Goal: Transaction & Acquisition: Book appointment/travel/reservation

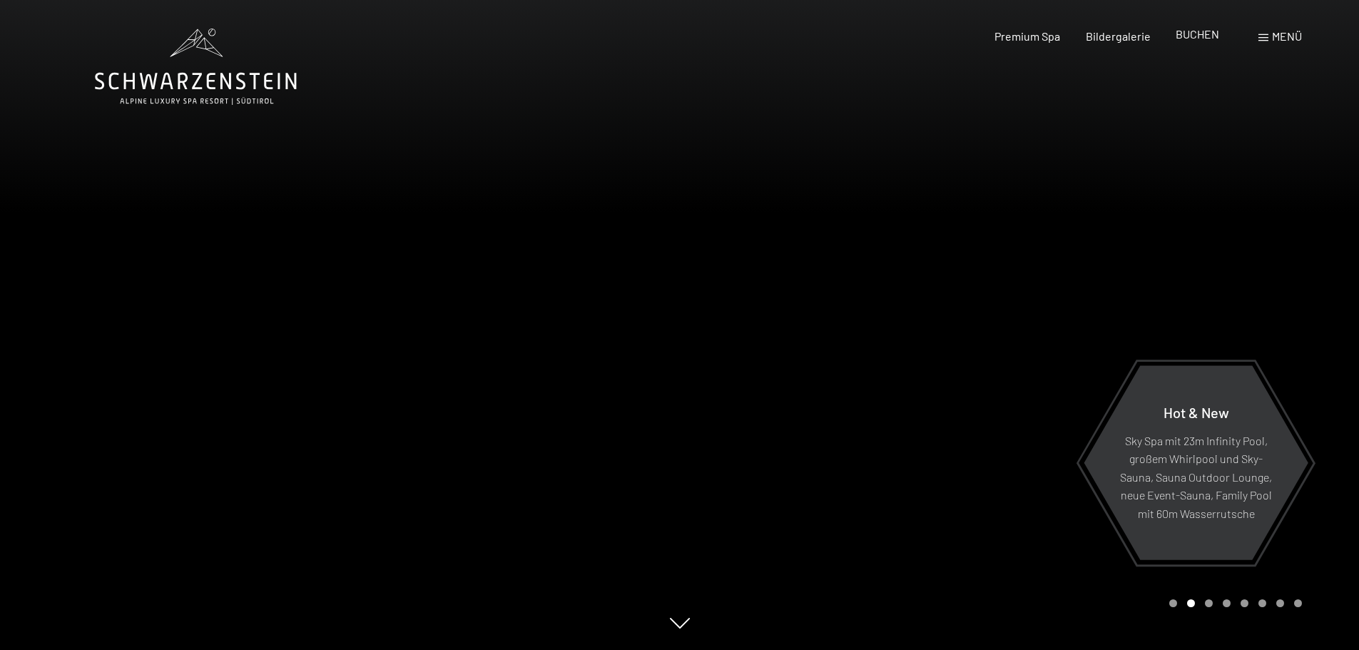
click at [1206, 37] on span "BUCHEN" at bounding box center [1198, 34] width 44 height 14
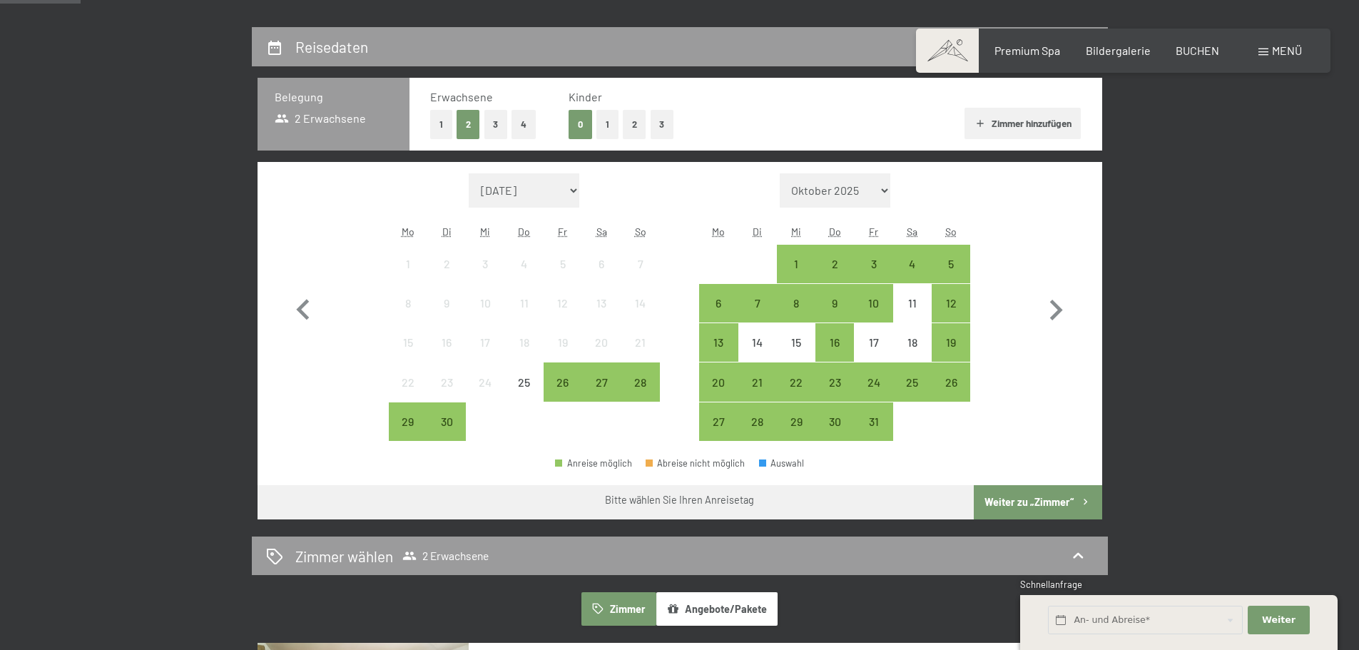
scroll to position [285, 0]
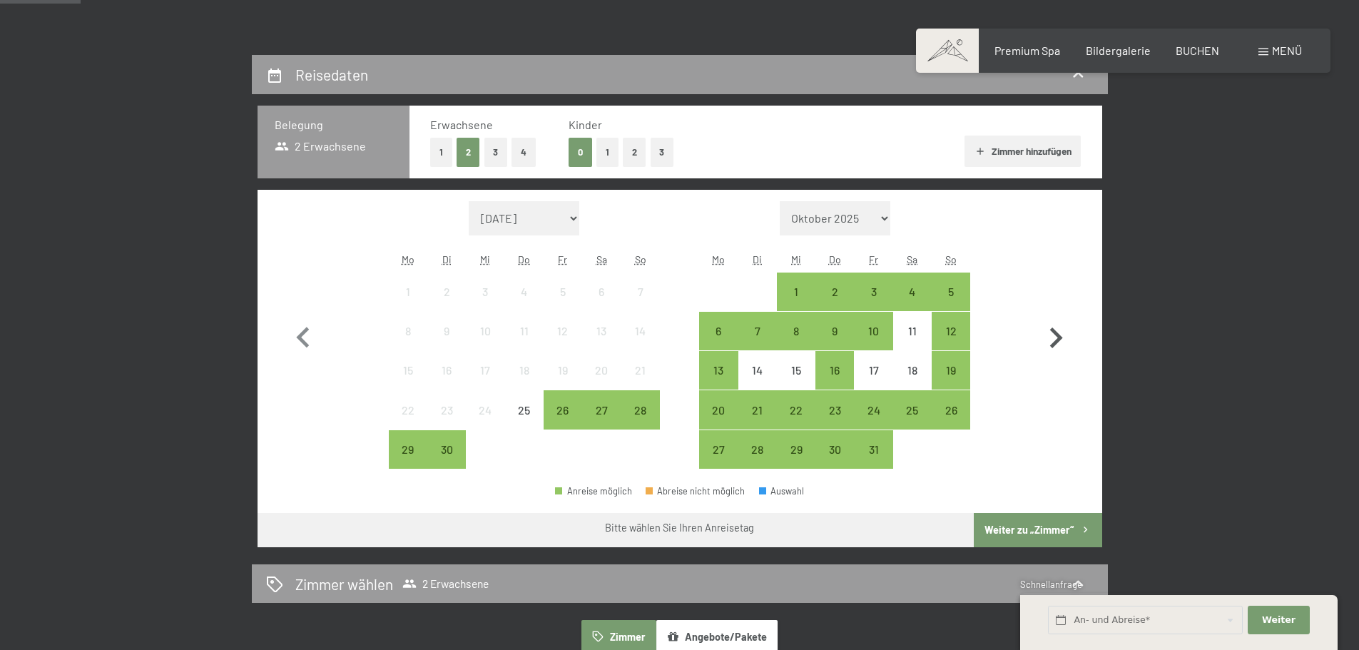
click at [1054, 335] on icon "button" at bounding box center [1055, 338] width 41 height 41
select select "[DATE]"
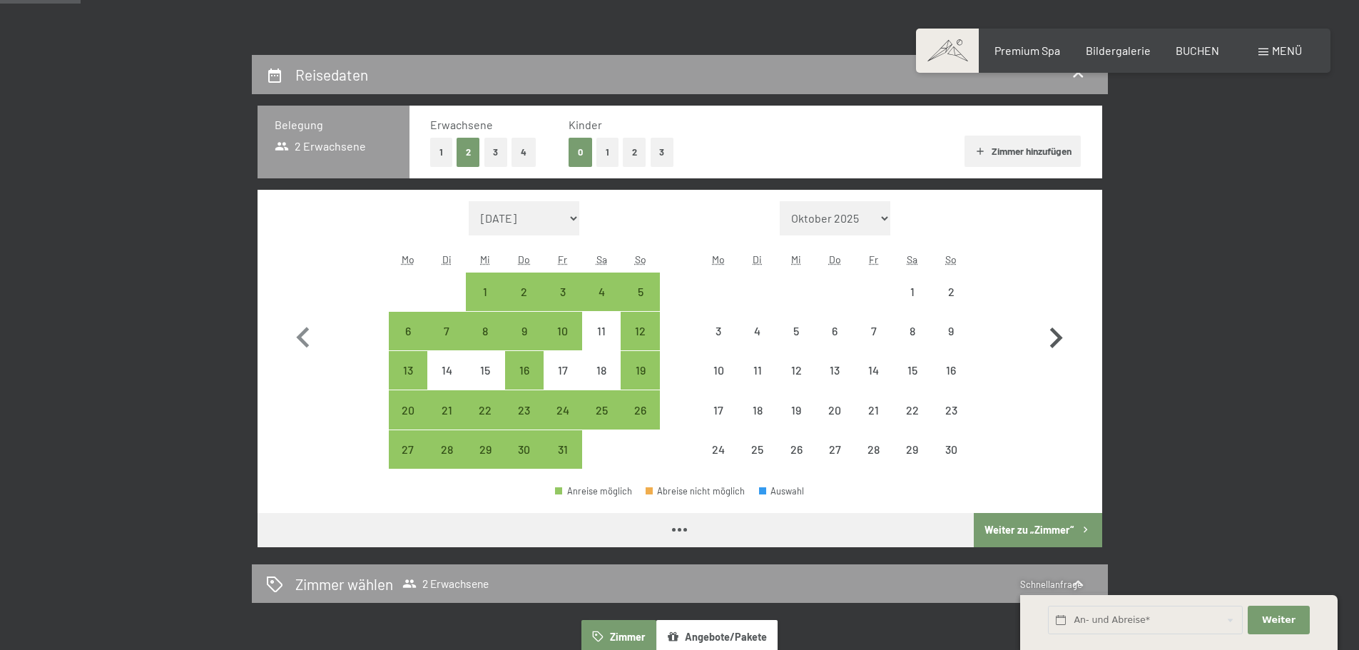
click at [1054, 335] on icon "button" at bounding box center [1055, 338] width 41 height 41
select select "[DATE]"
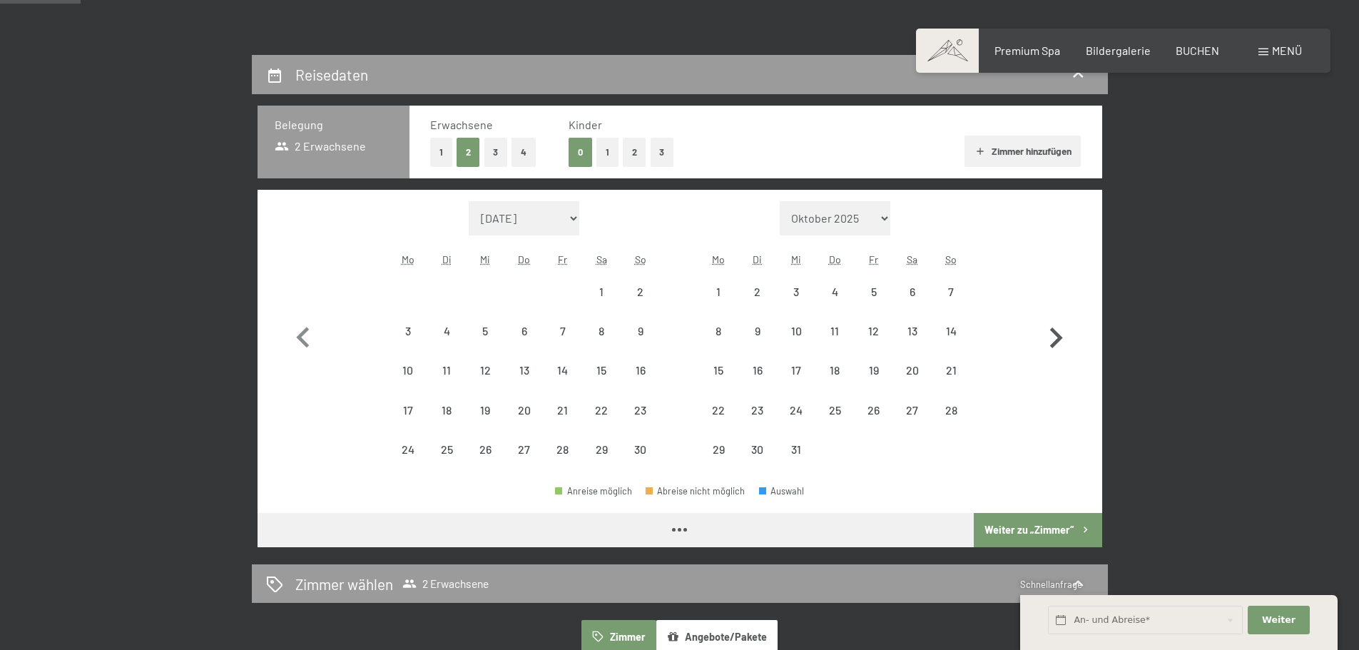
click at [1054, 335] on icon "button" at bounding box center [1055, 338] width 41 height 41
select select "[DATE]"
click at [1054, 335] on icon "button" at bounding box center [1055, 338] width 41 height 41
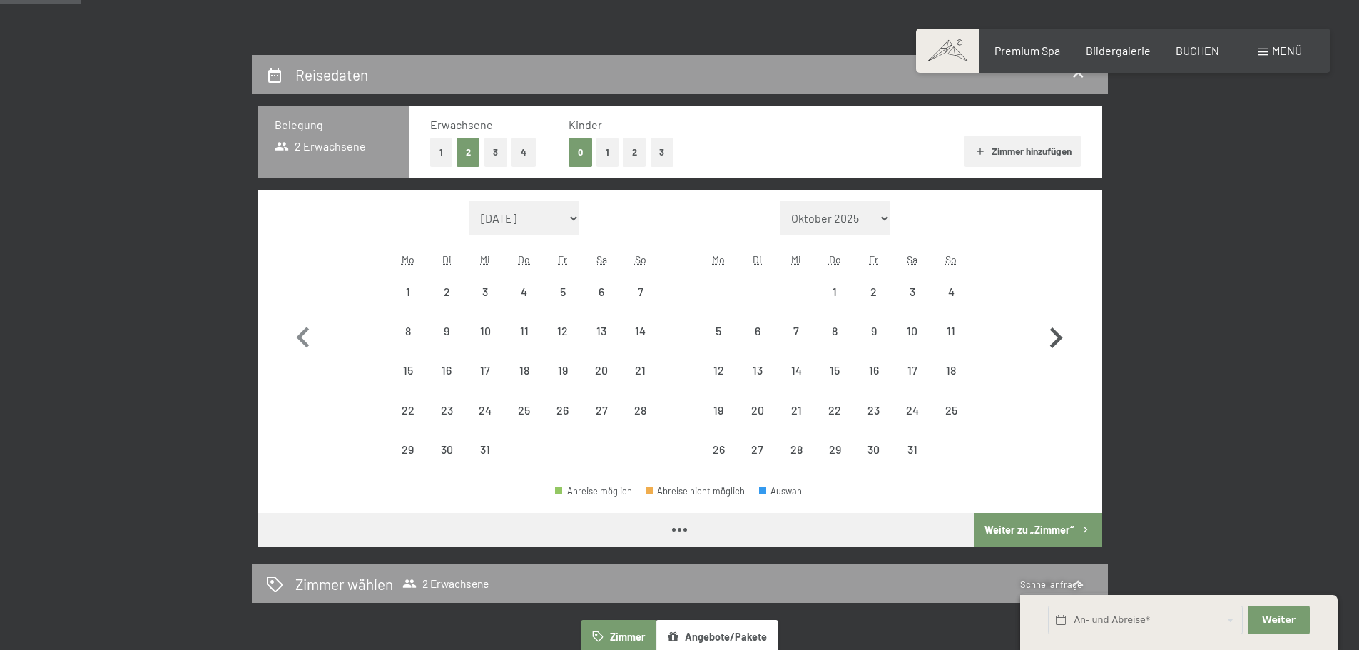
select select "[DATE]"
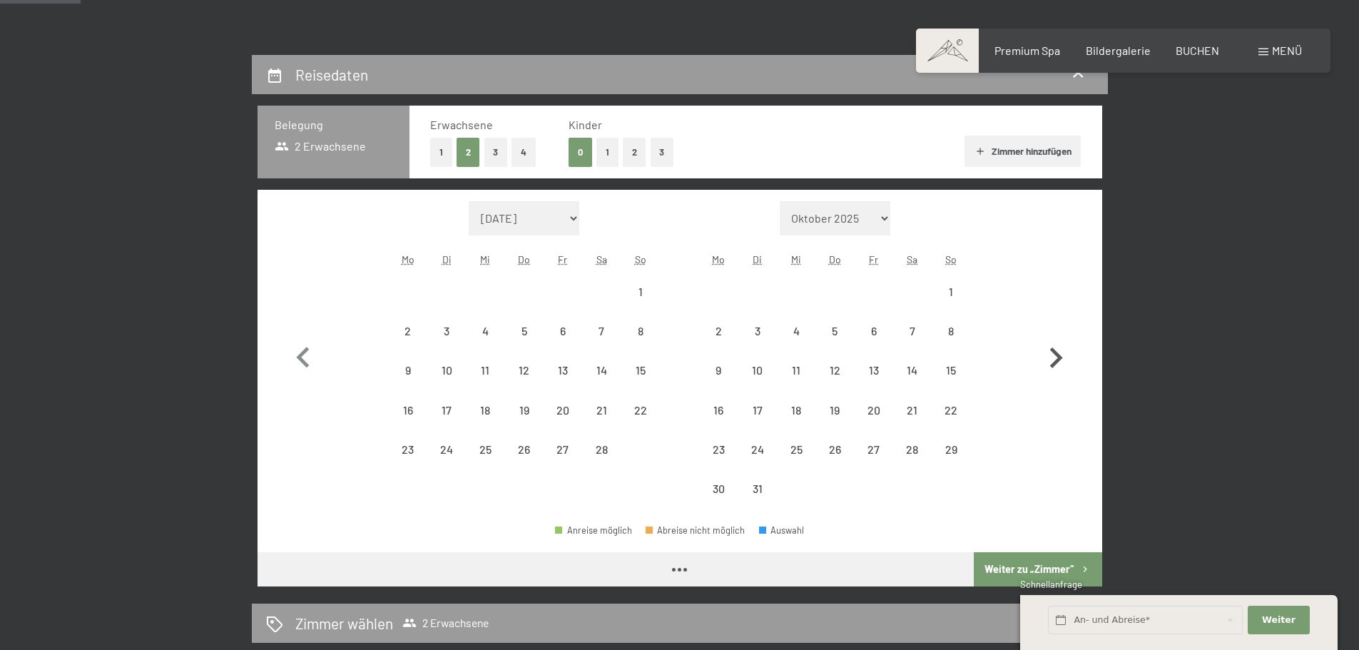
select select "[DATE]"
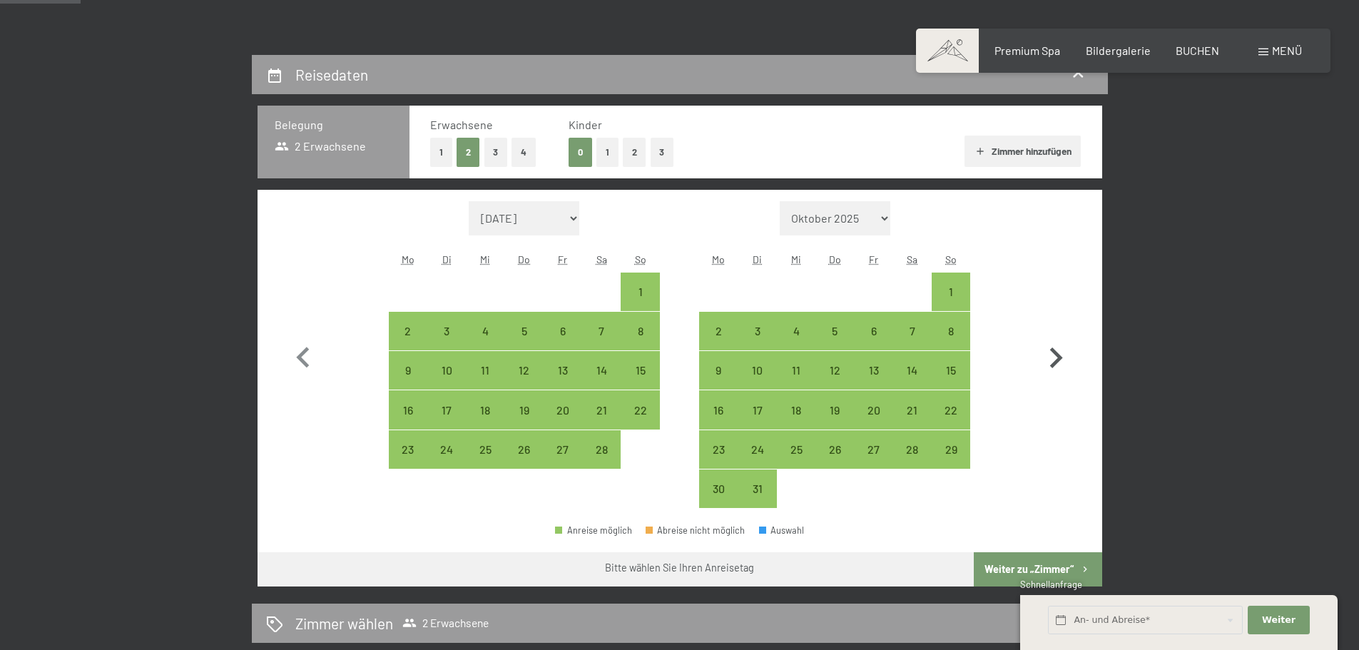
click at [1053, 355] on icon "button" at bounding box center [1055, 358] width 41 height 41
select select "[DATE]"
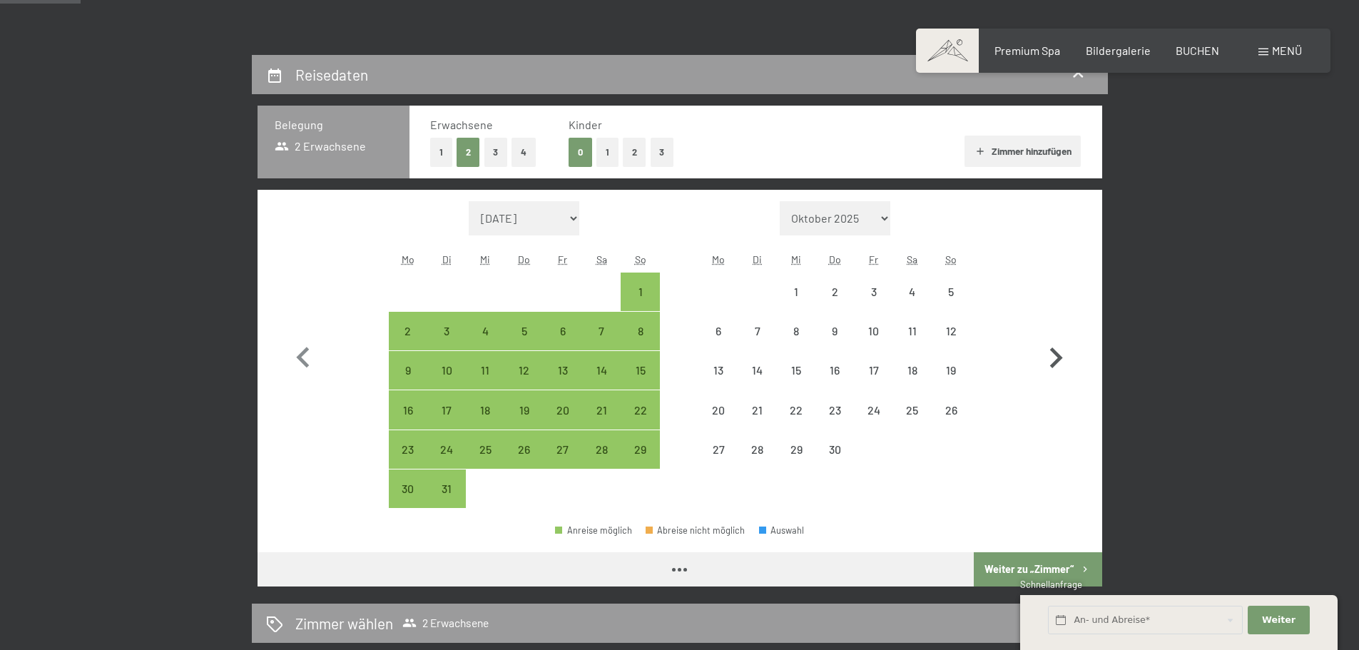
select select "[DATE]"
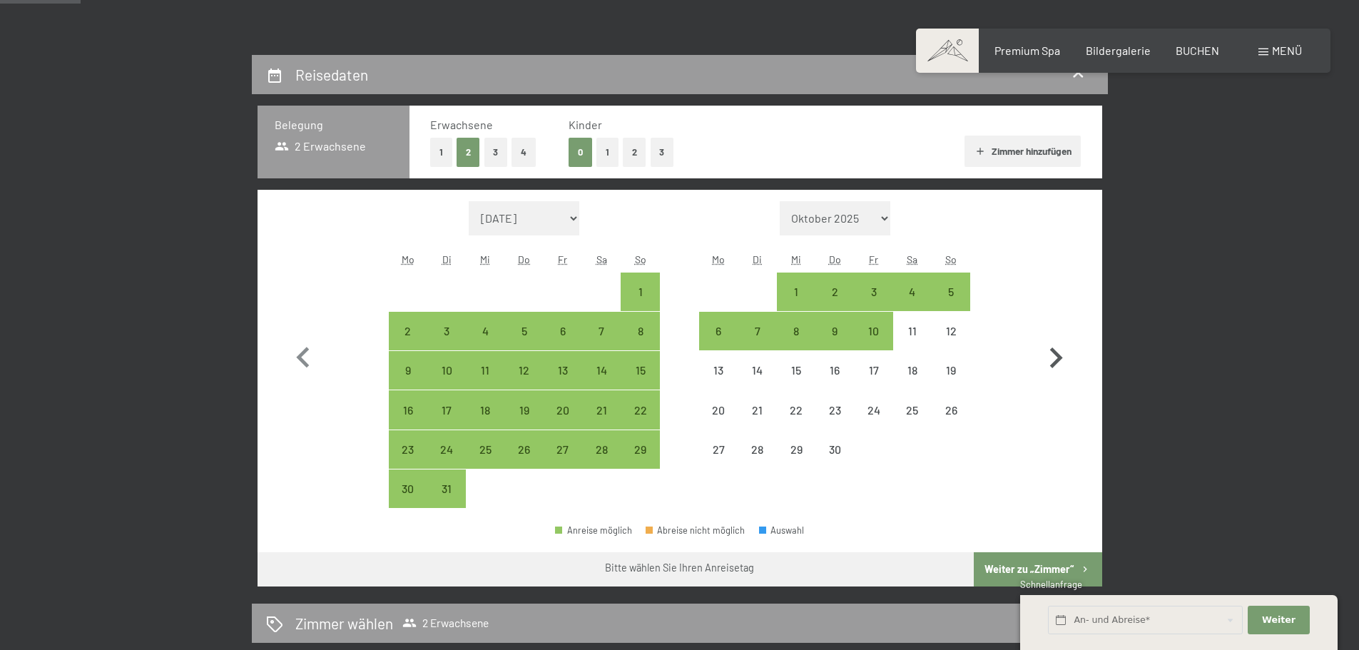
click at [1053, 355] on icon "button" at bounding box center [1055, 358] width 41 height 41
select select "[DATE]"
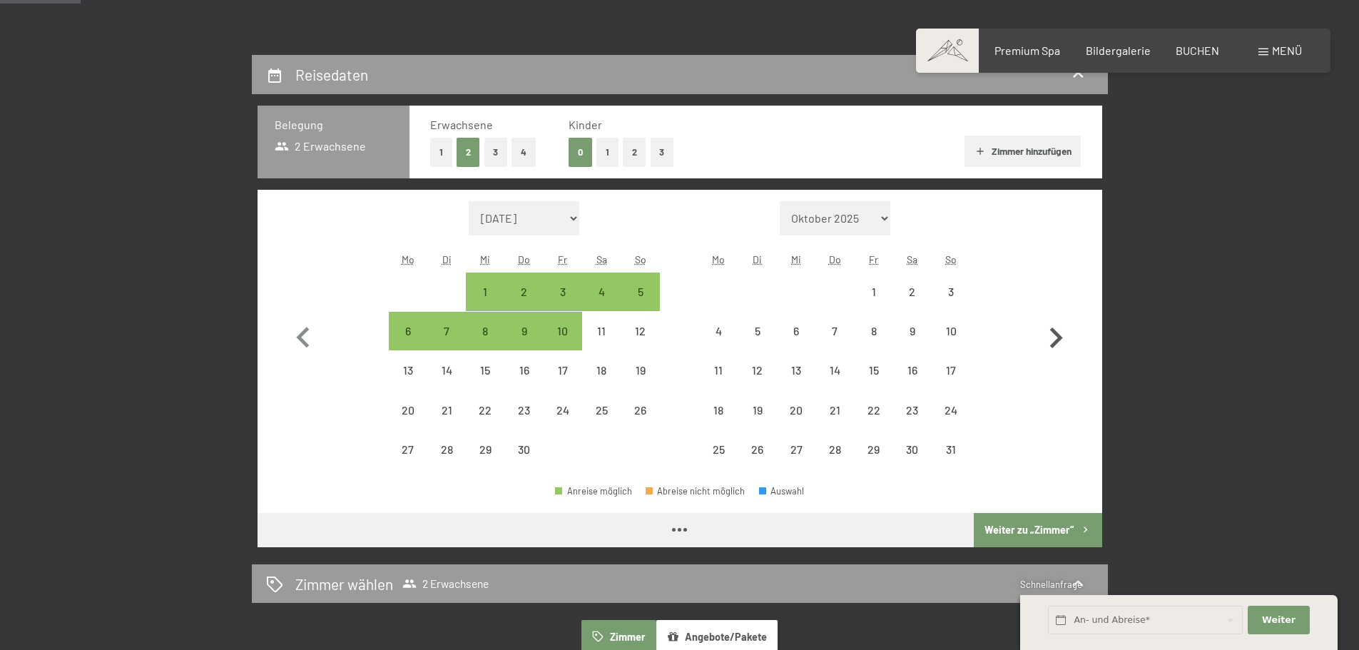
click at [1053, 355] on icon "button" at bounding box center [1055, 338] width 41 height 41
select select "[DATE]"
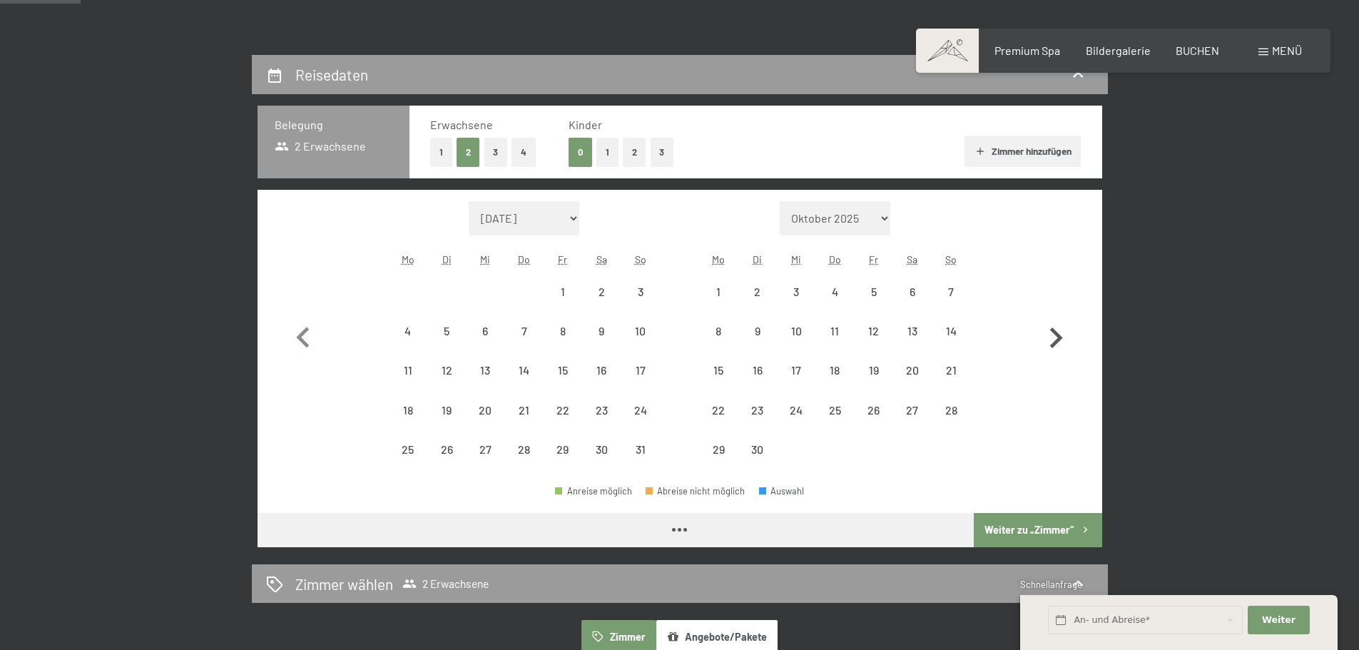
select select "[DATE]"
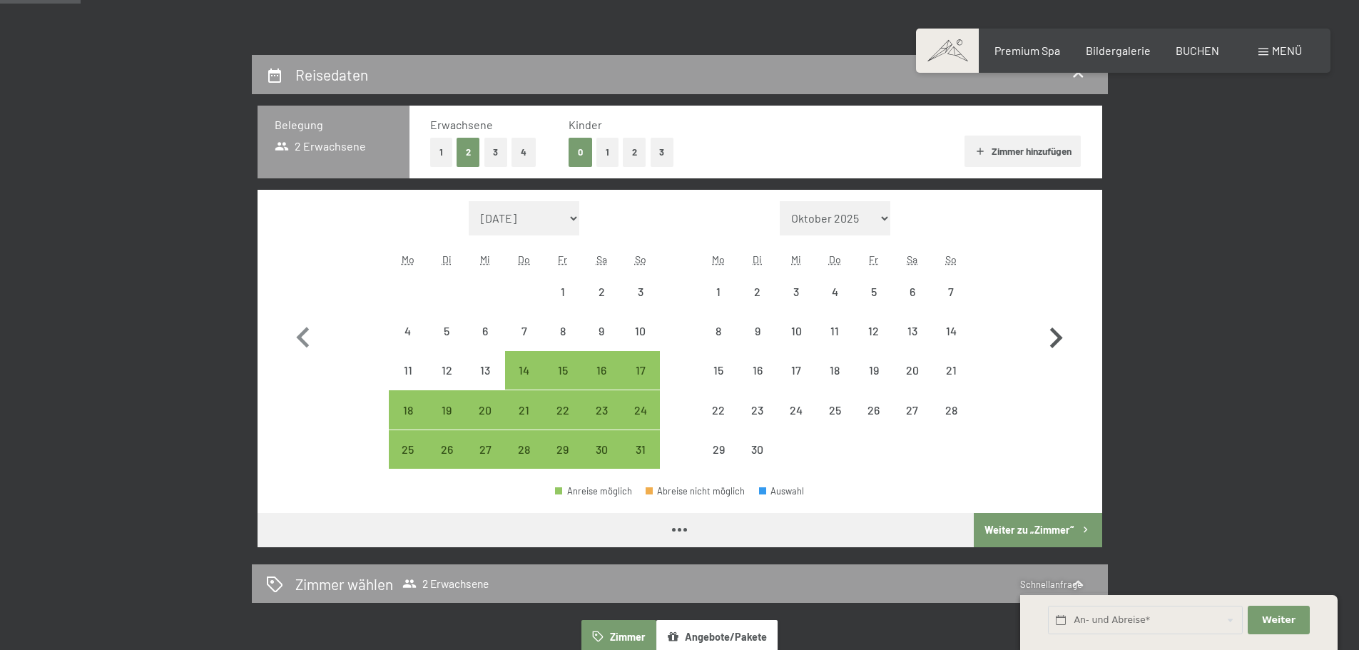
select select "[DATE]"
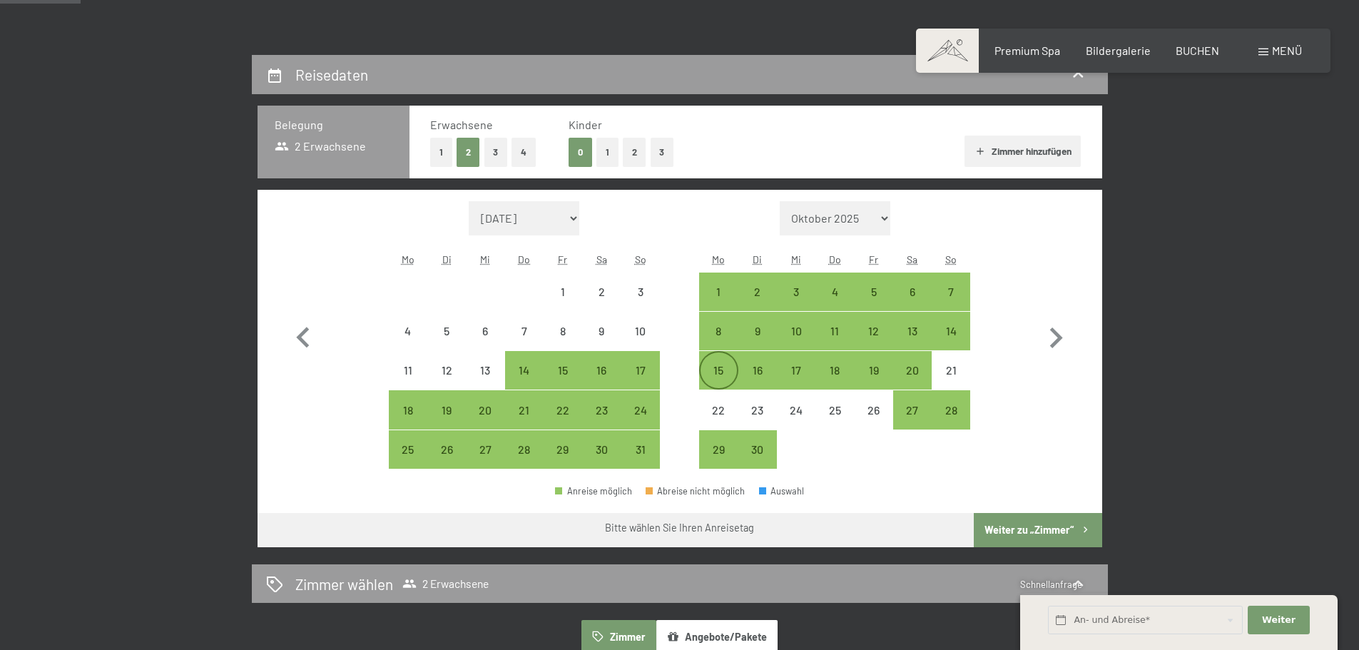
click at [712, 368] on div "15" at bounding box center [719, 383] width 36 height 36
select select "[DATE]"
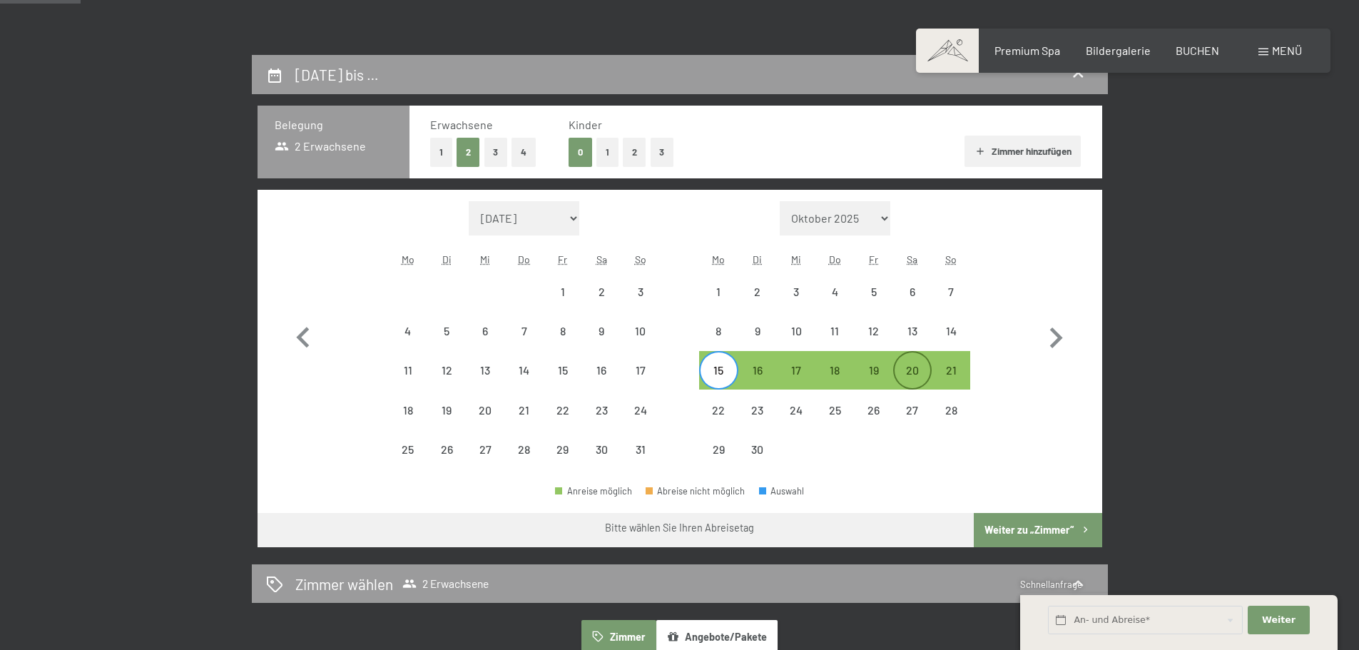
click at [910, 372] on div "20" at bounding box center [913, 383] width 36 height 36
select select "[DATE]"
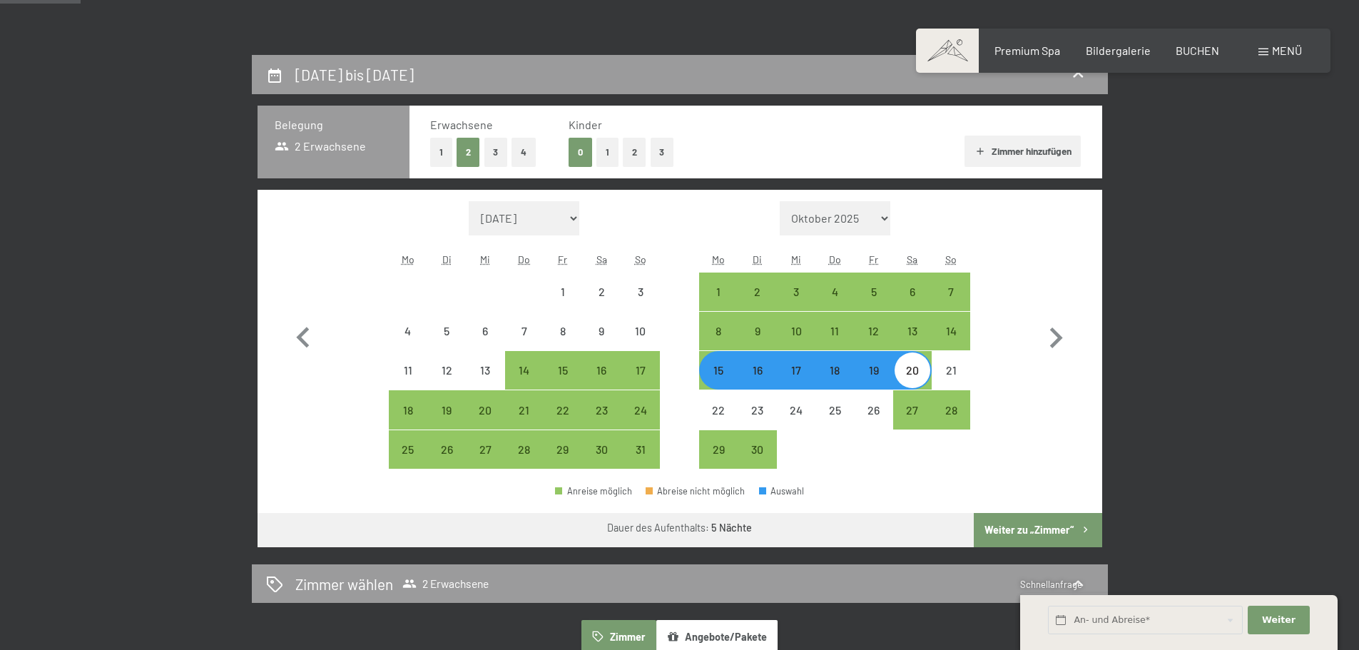
click at [1013, 524] on button "Weiter zu „Zimmer“" at bounding box center [1038, 530] width 128 height 34
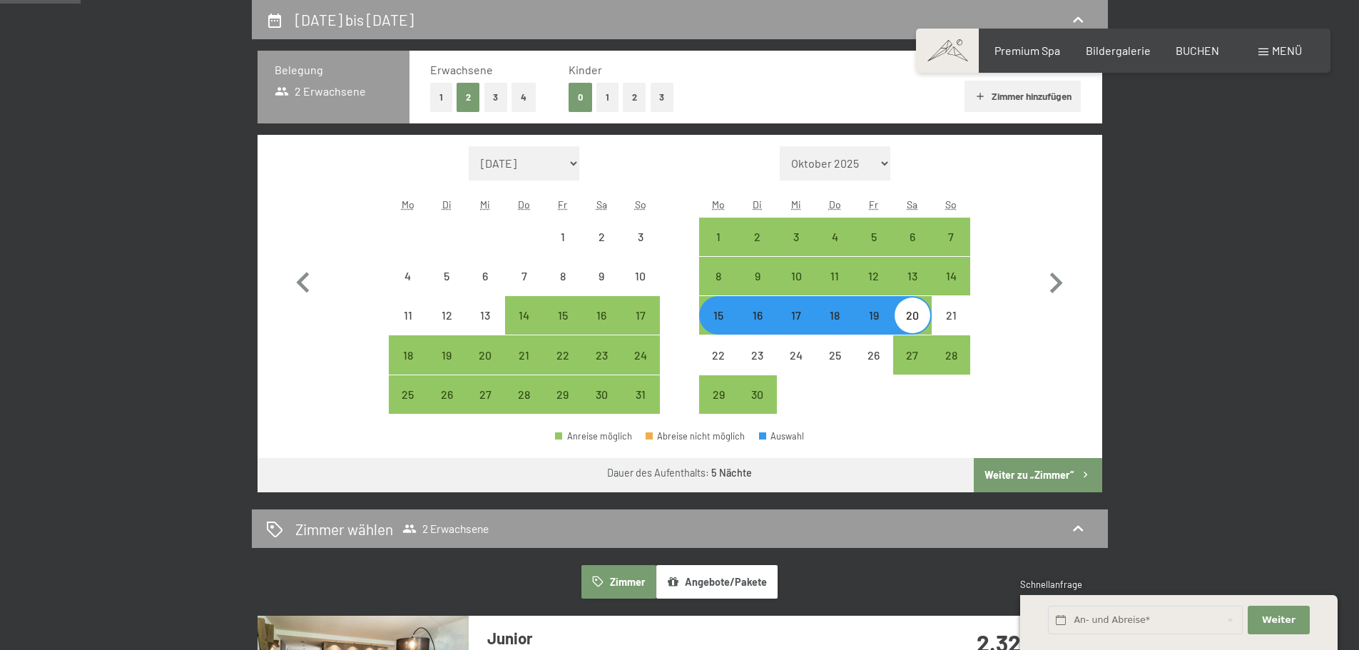
select select "[DATE]"
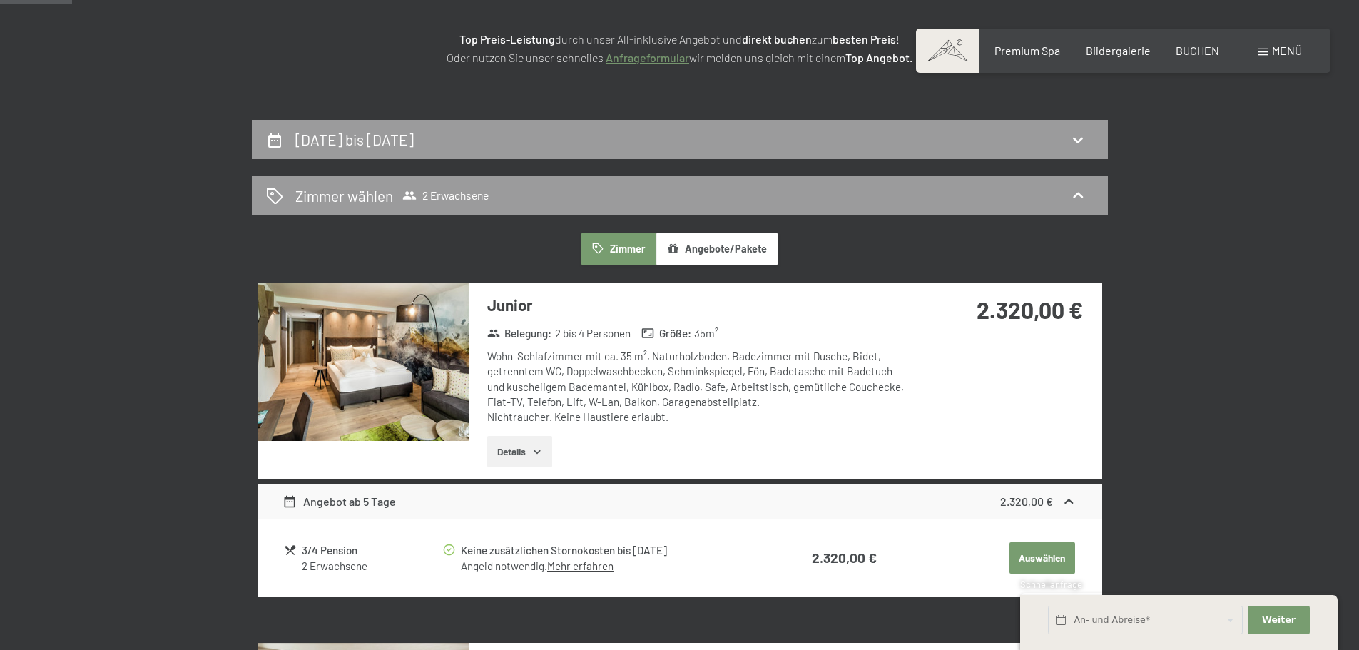
scroll to position [198, 0]
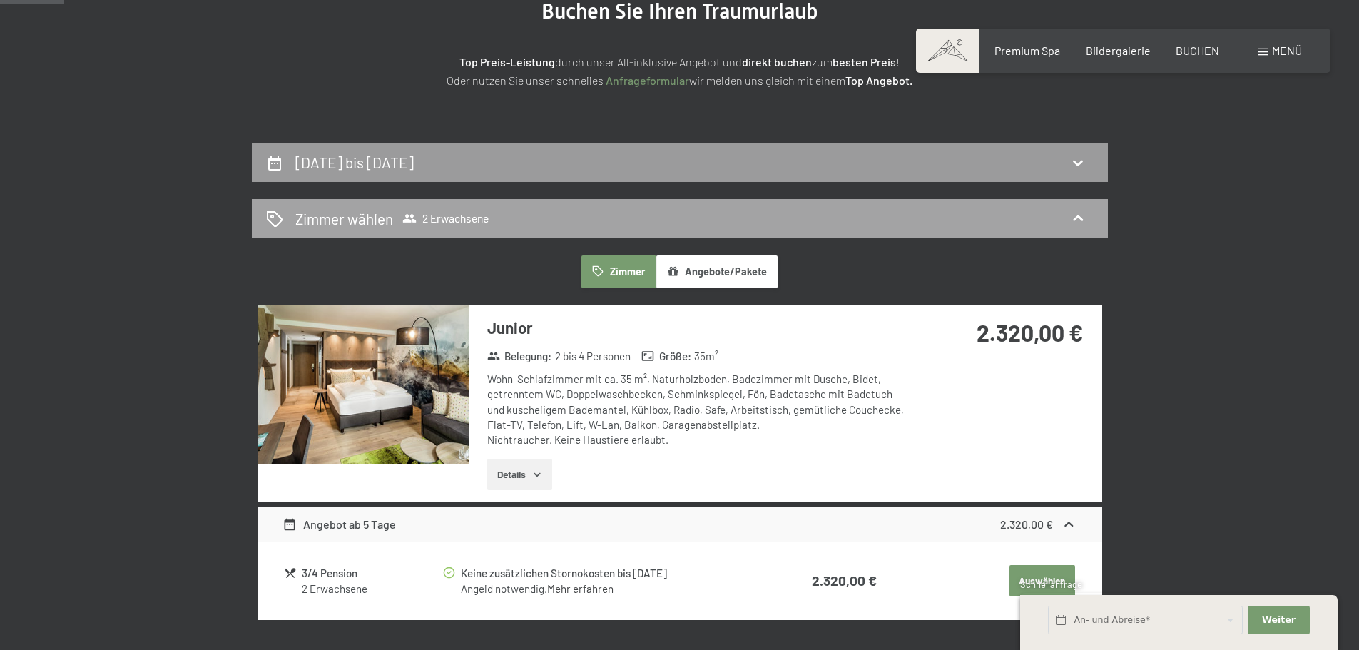
click at [410, 215] on icon at bounding box center [409, 218] width 14 height 14
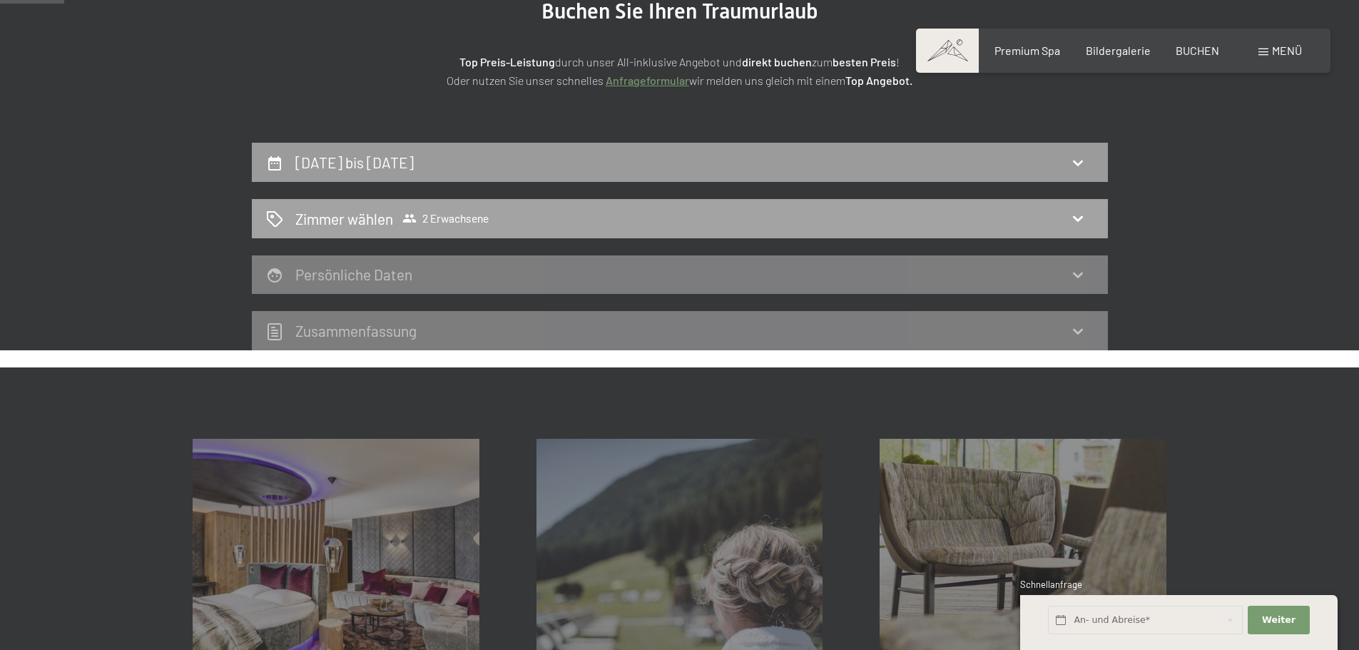
click at [544, 219] on div "Zimmer wählen 2 Erwachsene" at bounding box center [680, 218] width 828 height 21
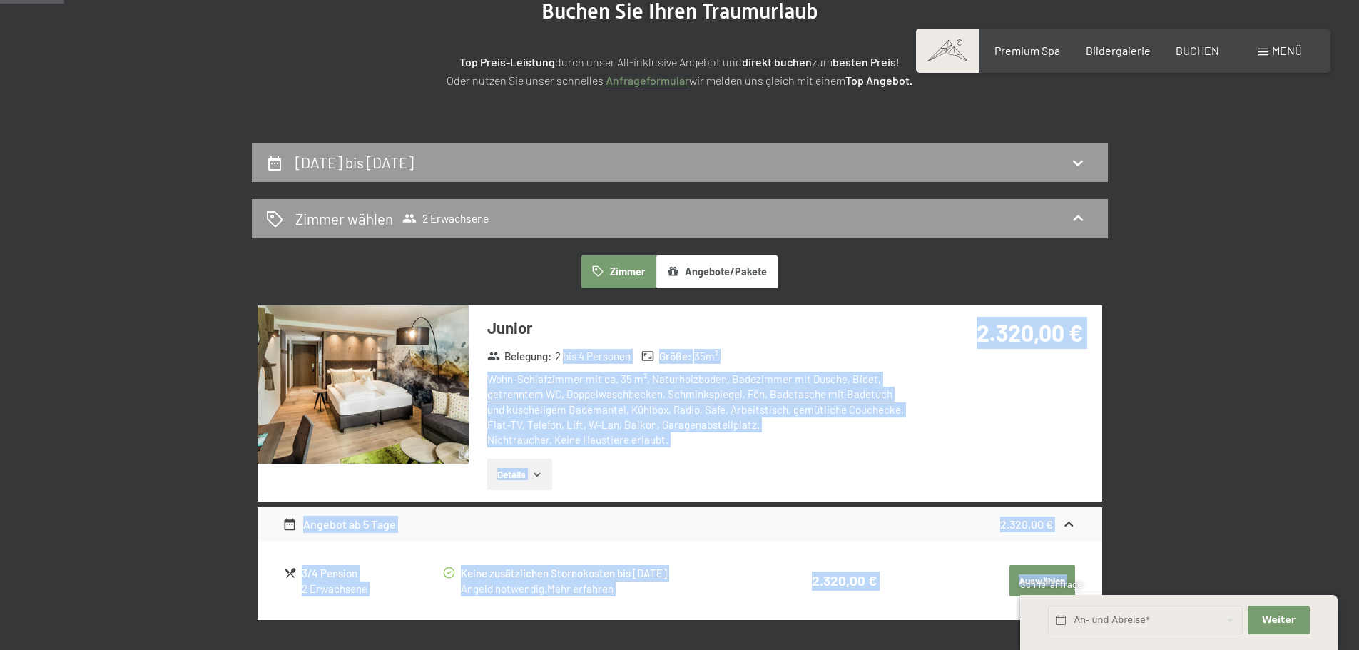
drag, startPoint x: 566, startPoint y: 357, endPoint x: 599, endPoint y: 361, distance: 33.7
click at [641, 471] on div "Details" at bounding box center [699, 474] width 425 height 31
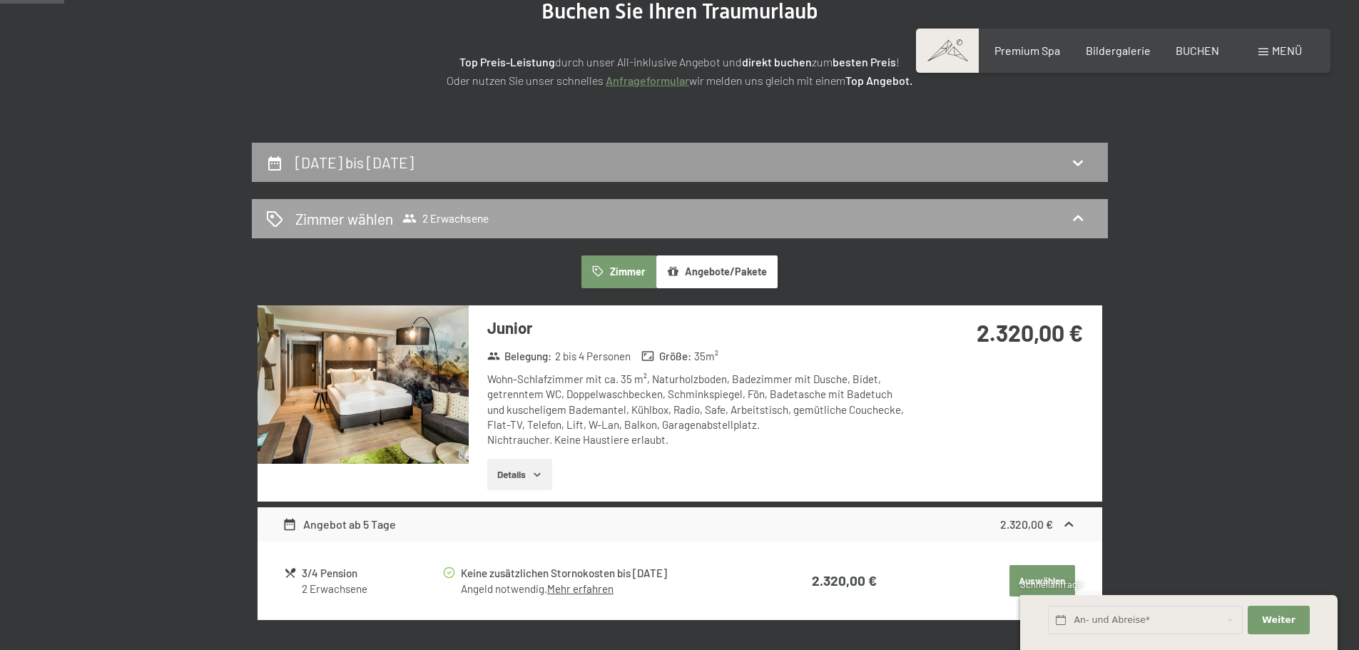
click at [567, 214] on div "Zimmer wählen 2 Erwachsene" at bounding box center [680, 218] width 828 height 21
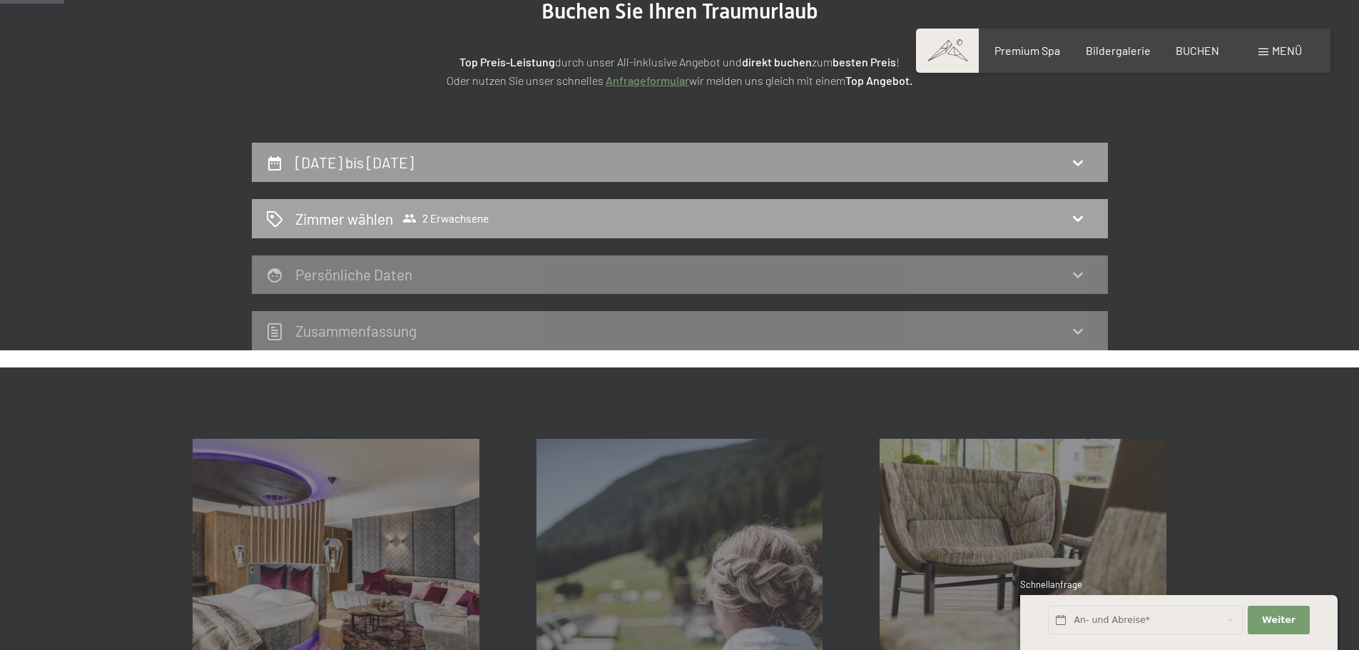
click at [288, 215] on div "Zimmer wählen 2 Erwachsene" at bounding box center [680, 218] width 828 height 21
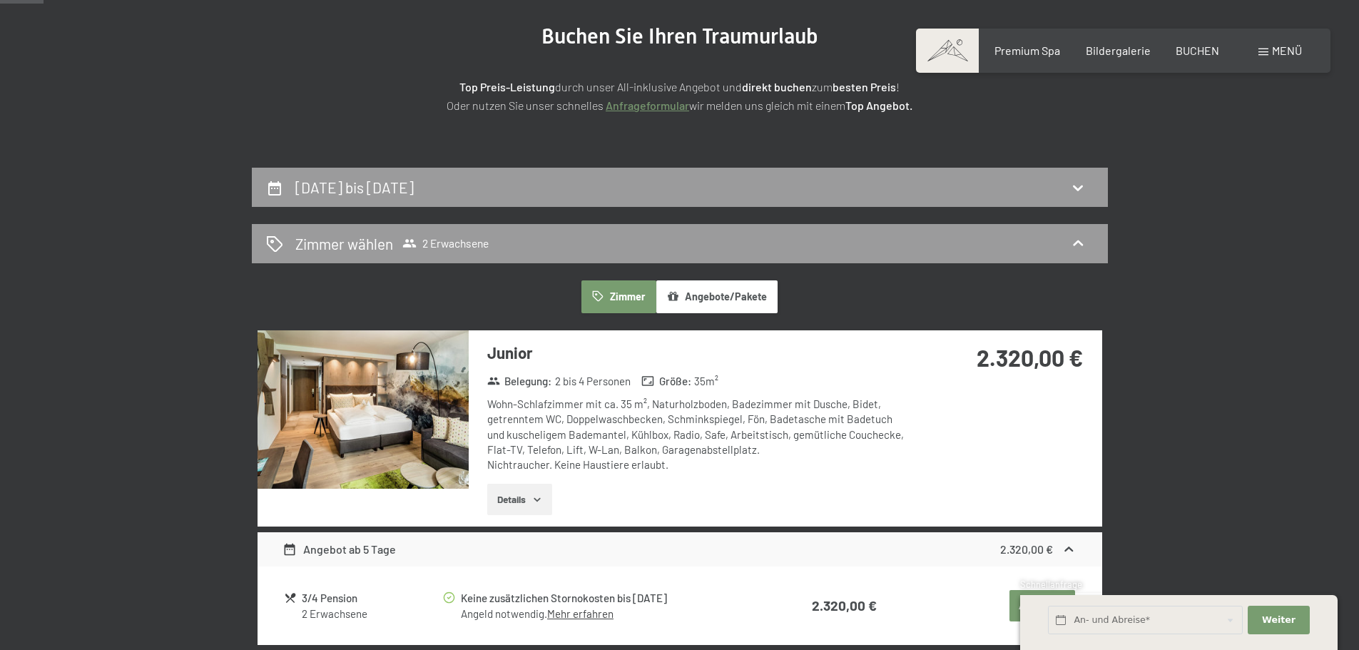
scroll to position [126, 0]
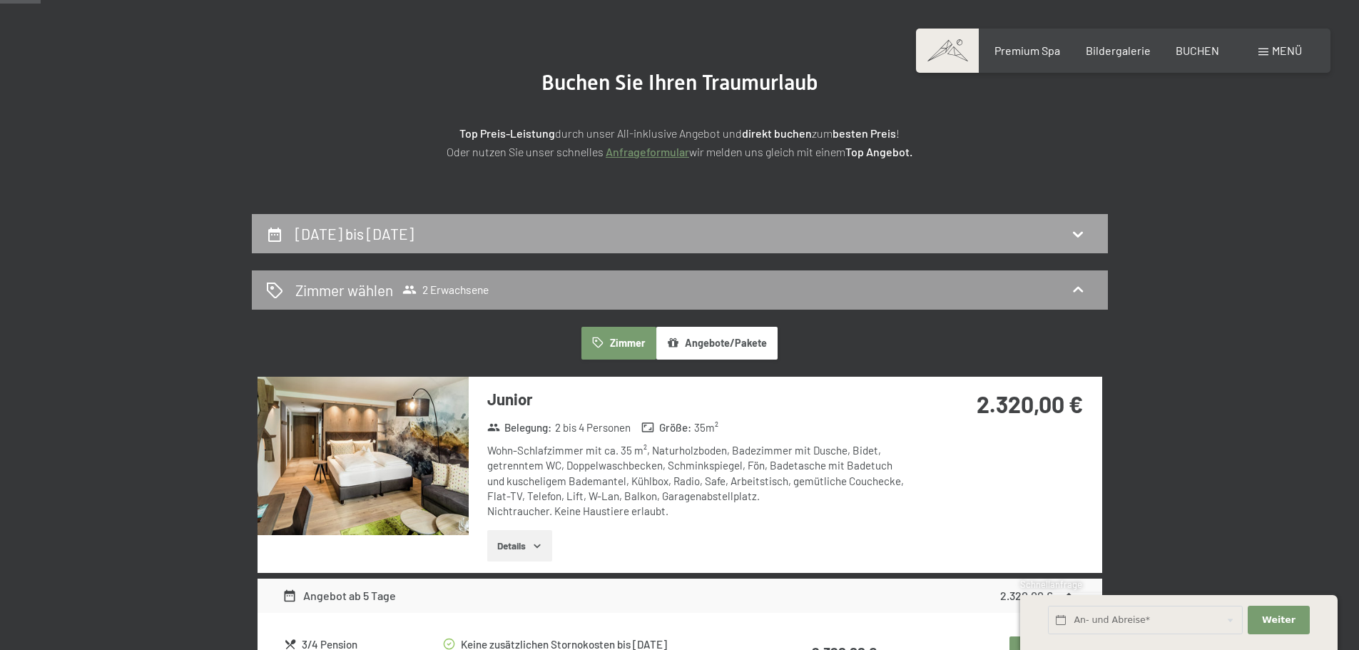
click at [1075, 235] on icon at bounding box center [1078, 233] width 17 height 17
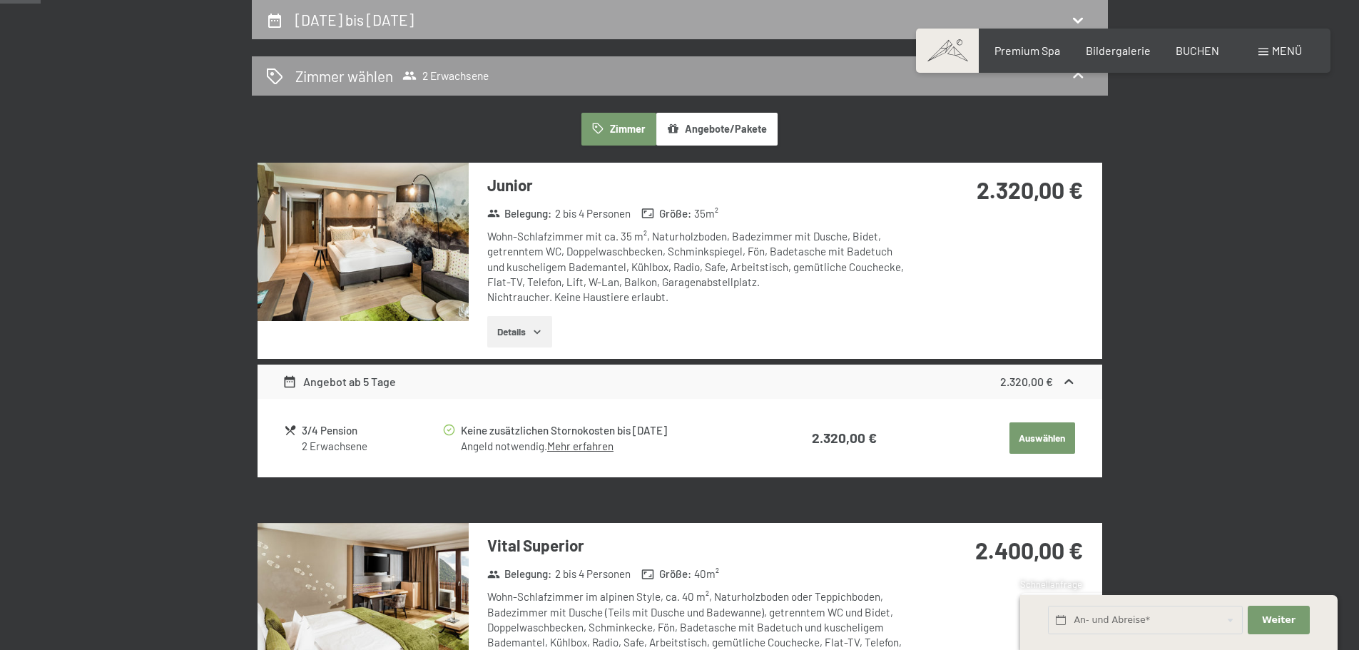
select select "[DATE]"
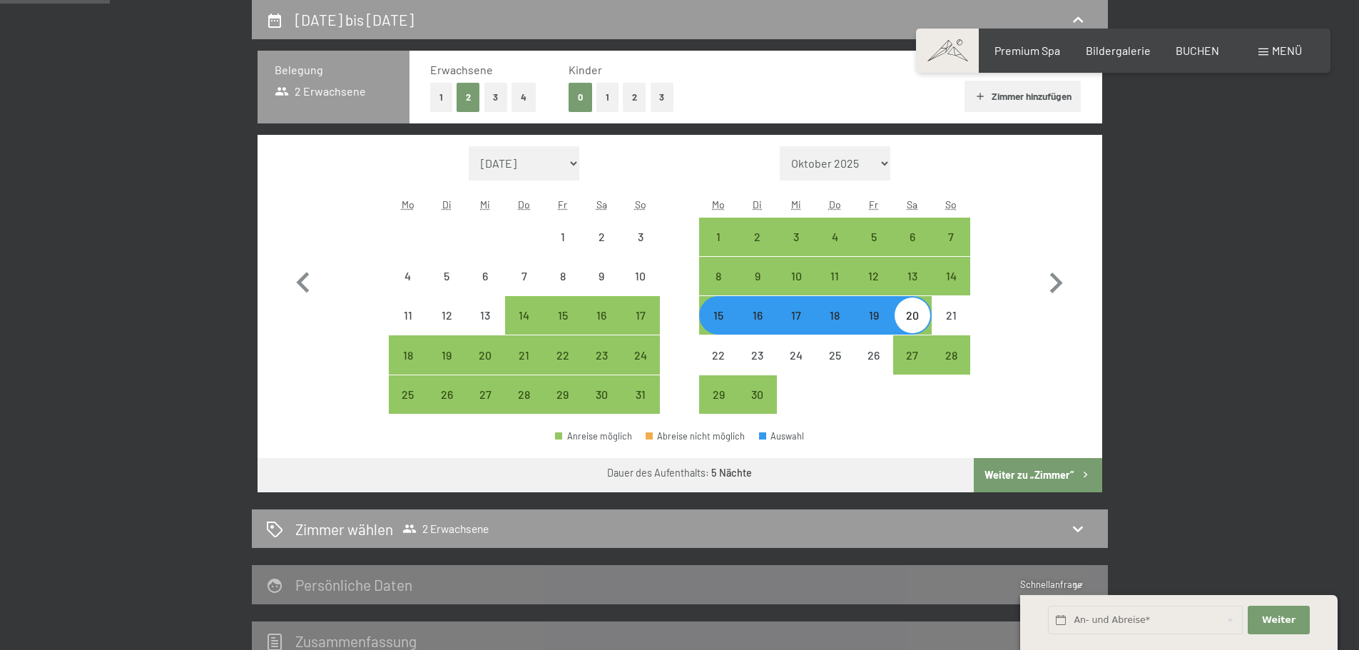
click at [605, 93] on button "1" at bounding box center [608, 97] width 22 height 29
select select "[DATE]"
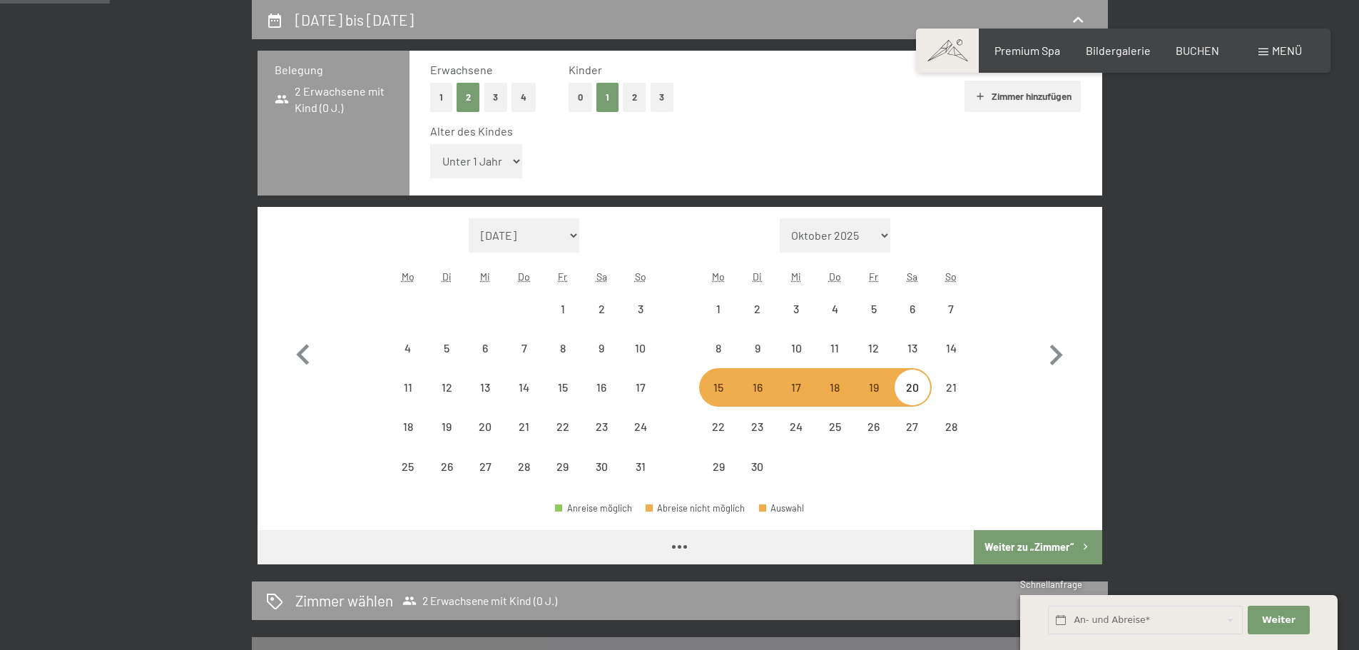
select select "[DATE]"
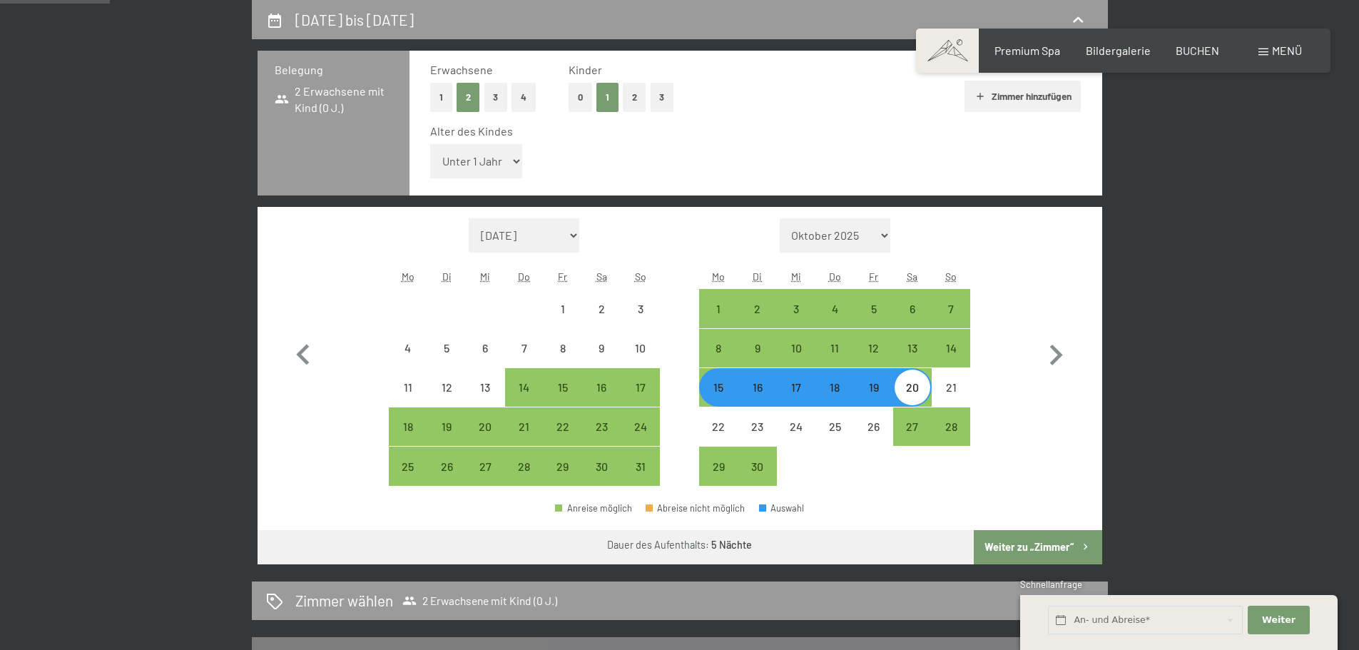
click at [515, 162] on select "Unter 1 Jahr 1 Jahr 2 Jahre 3 Jahre 4 Jahre 5 Jahre 6 Jahre 7 Jahre 8 Jahre 9 J…" at bounding box center [476, 161] width 93 height 34
select select "6"
click at [430, 144] on select "Unter 1 Jahr 1 Jahr 2 Jahre 3 Jahre 4 Jahre 5 Jahre 6 Jahre 7 Jahre 8 Jahre 9 J…" at bounding box center [476, 161] width 93 height 34
select select "[DATE]"
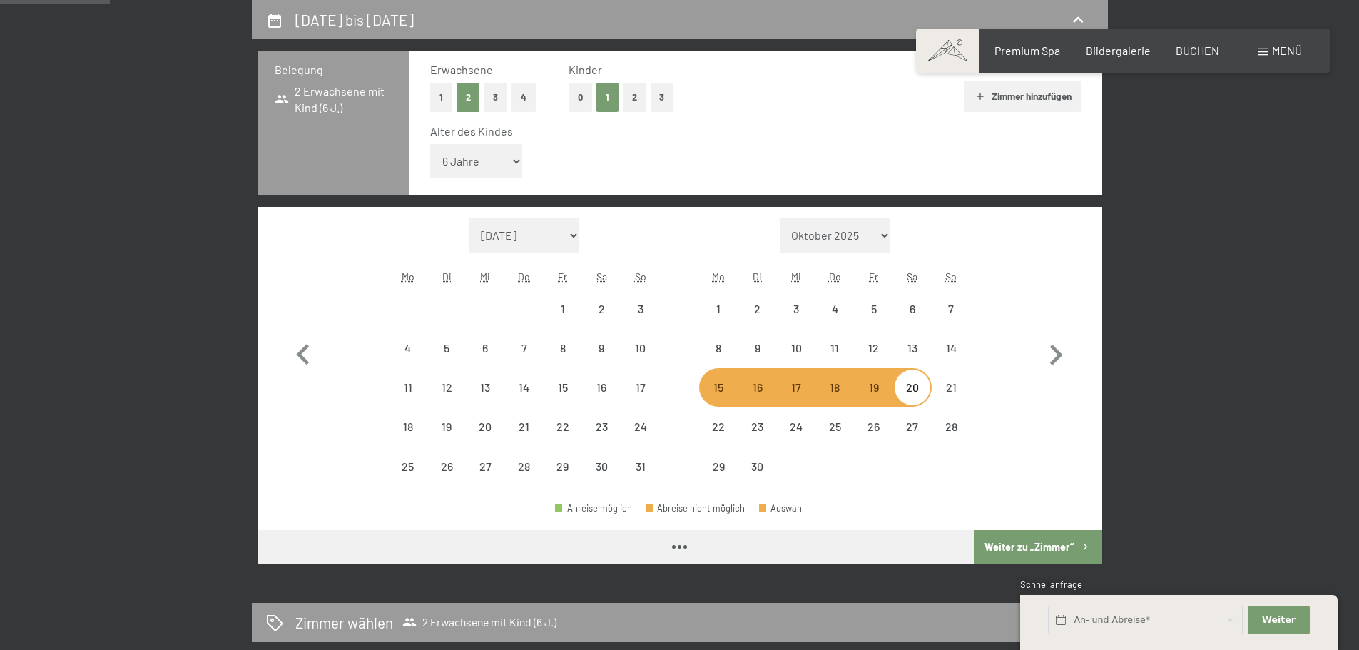
select select "[DATE]"
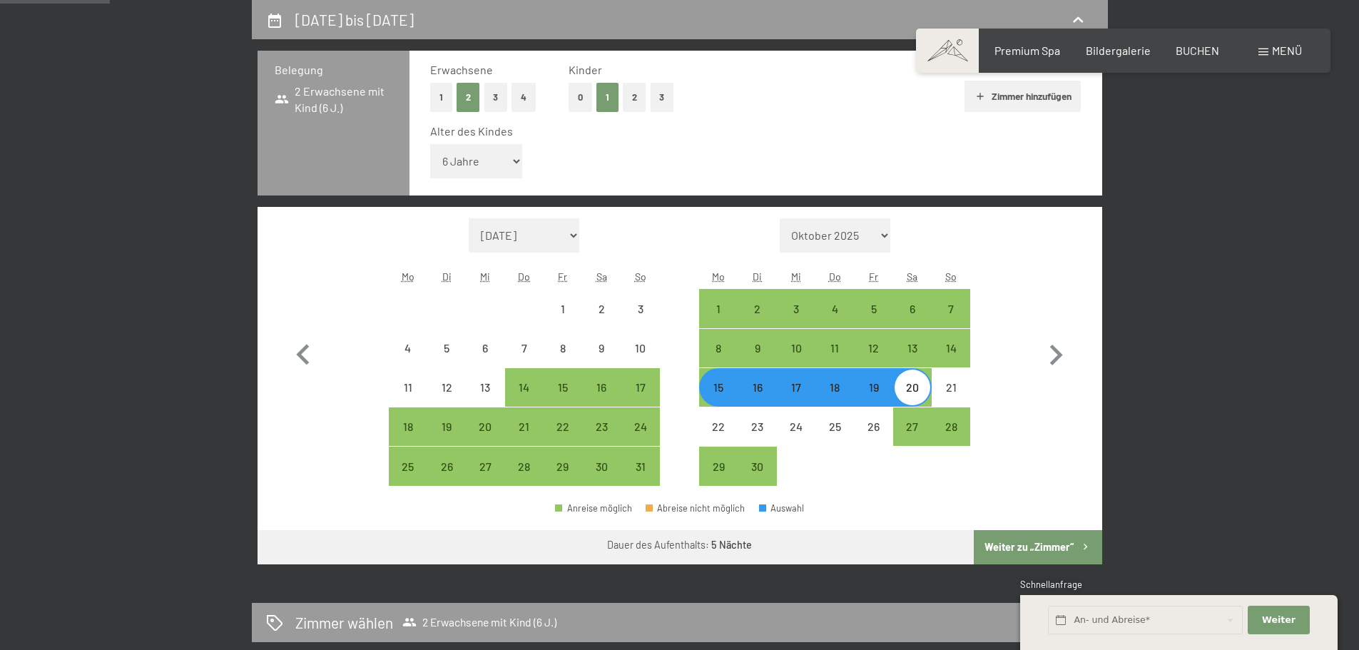
click at [1045, 543] on button "Weiter zu „Zimmer“" at bounding box center [1038, 547] width 128 height 34
select select "[DATE]"
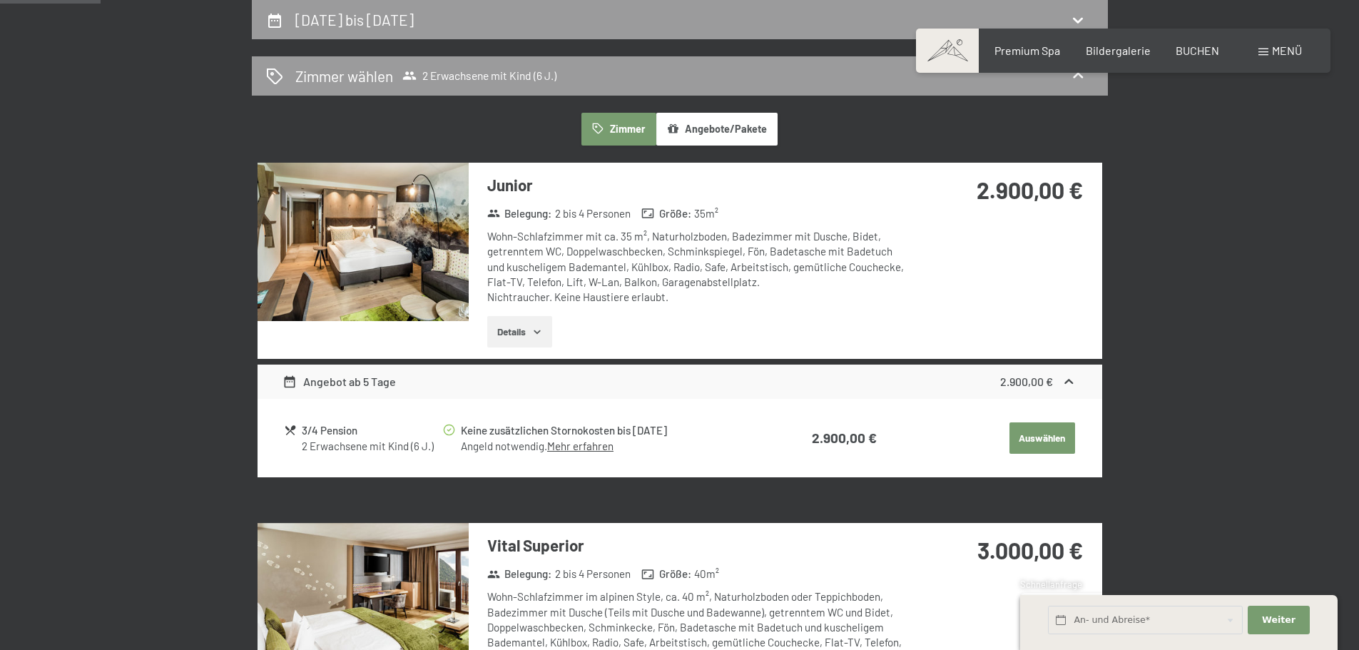
click at [1043, 431] on button "Auswählen" at bounding box center [1043, 437] width 66 height 31
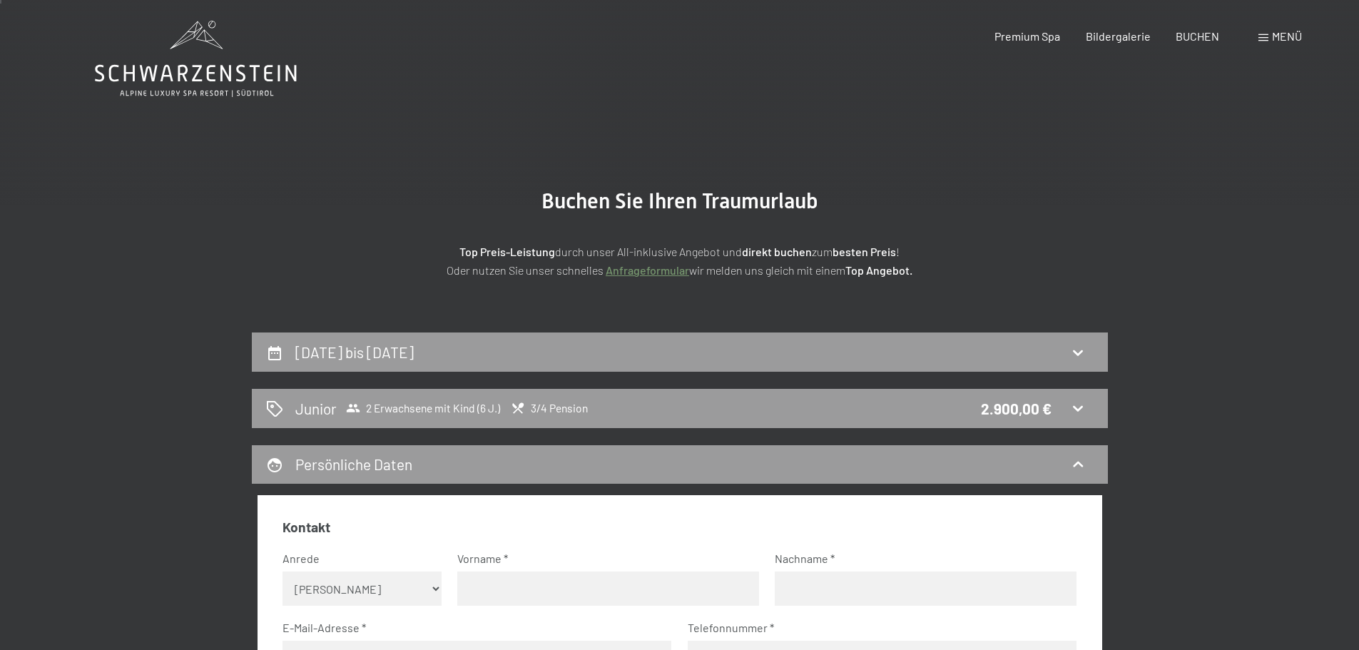
scroll to position [0, 0]
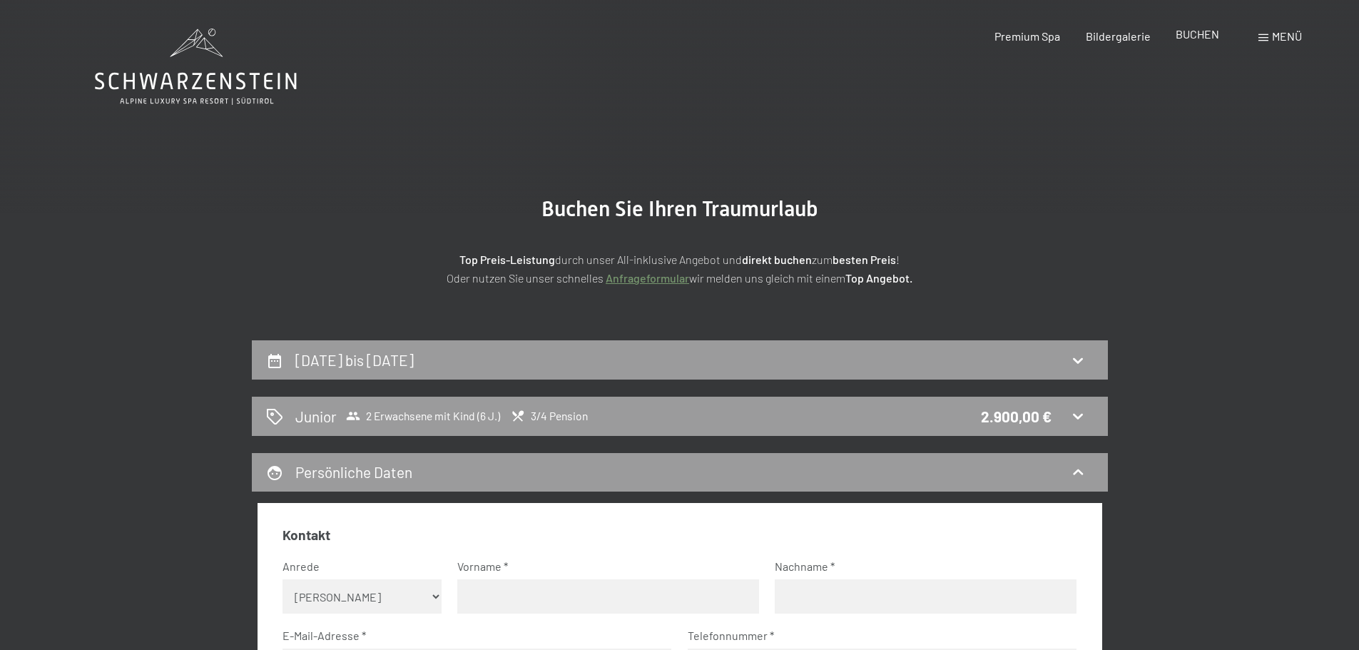
click at [1198, 32] on span "BUCHEN" at bounding box center [1198, 34] width 44 height 14
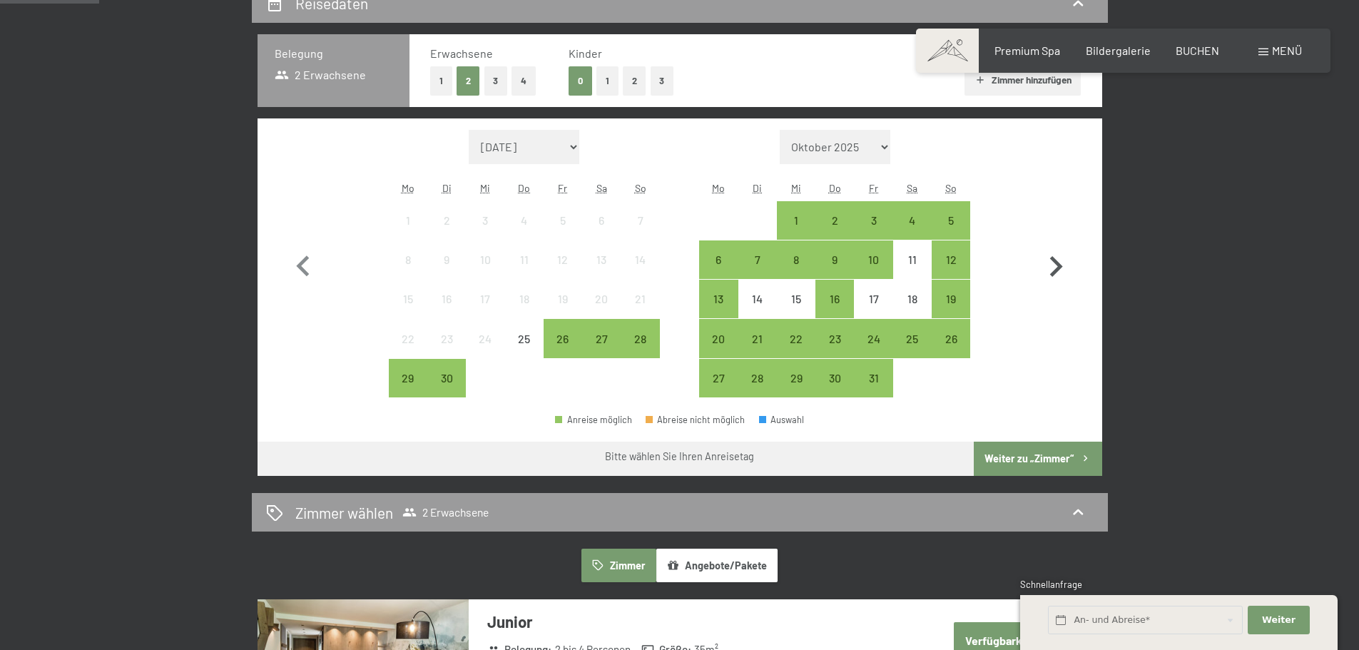
click at [1052, 263] on icon "button" at bounding box center [1055, 266] width 41 height 41
select select "[DATE]"
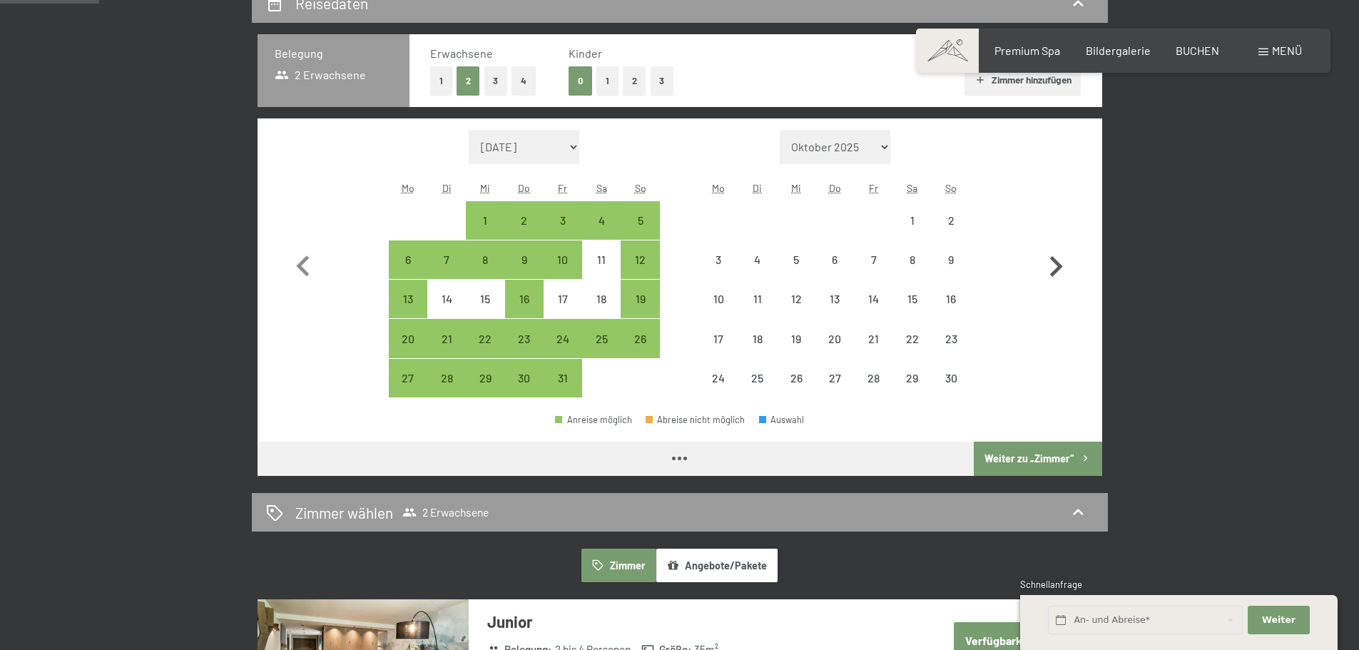
click at [1052, 263] on icon "button" at bounding box center [1055, 266] width 41 height 41
select select "[DATE]"
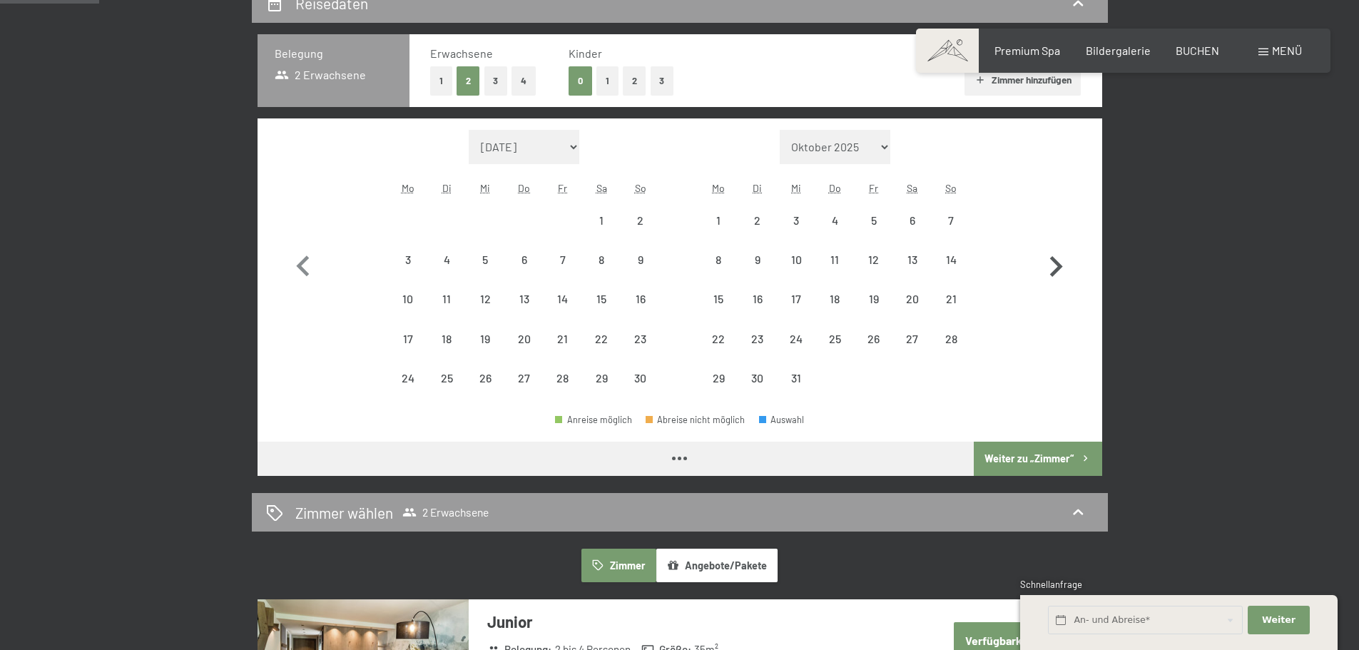
click at [1052, 263] on icon "button" at bounding box center [1055, 266] width 41 height 41
select select "[DATE]"
click at [1052, 263] on icon "button" at bounding box center [1055, 266] width 41 height 41
select select "[DATE]"
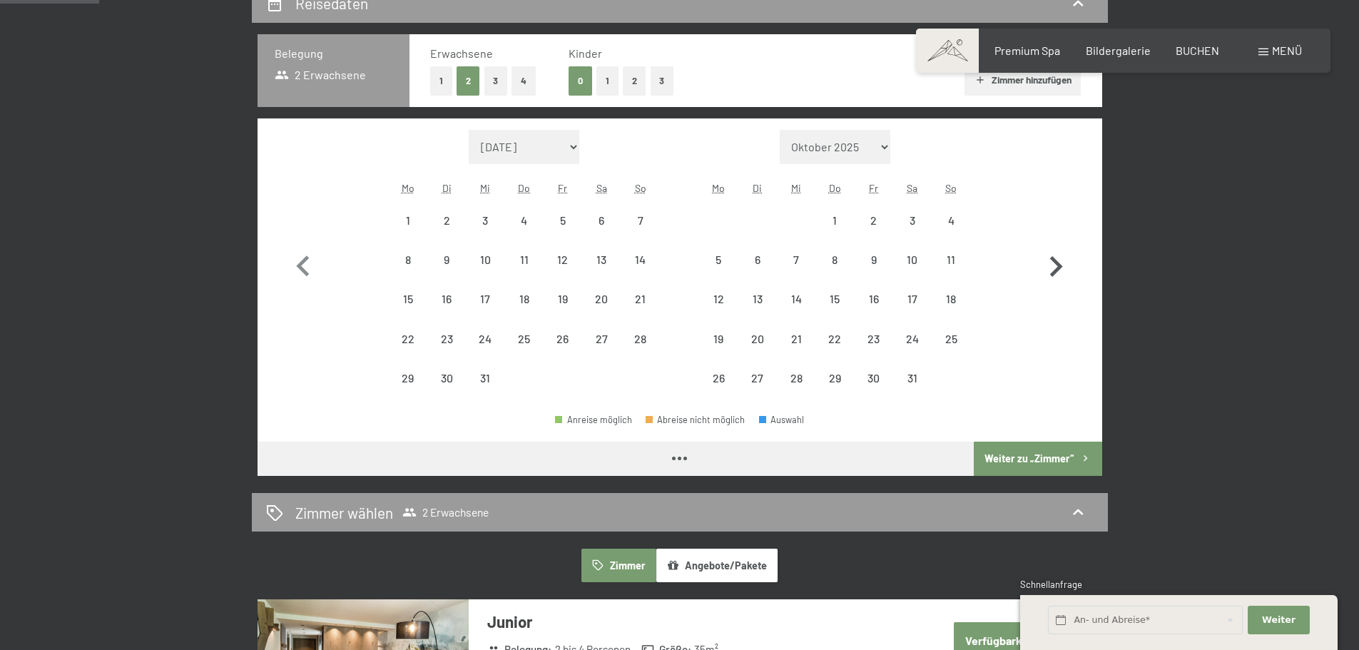
select select "[DATE]"
click at [1052, 263] on icon "button" at bounding box center [1055, 266] width 41 height 41
select select "[DATE]"
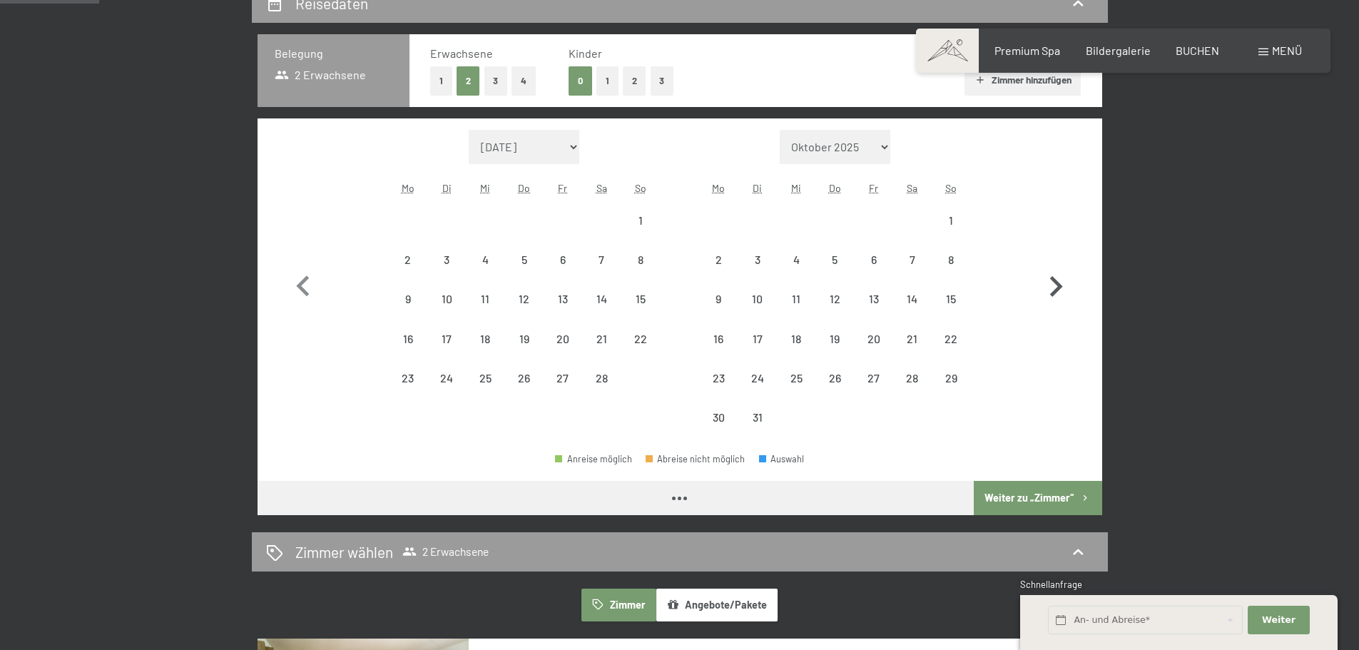
click at [1052, 263] on button "button" at bounding box center [1055, 284] width 41 height 308
select select "[DATE]"
click at [1052, 263] on button "button" at bounding box center [1055, 284] width 41 height 308
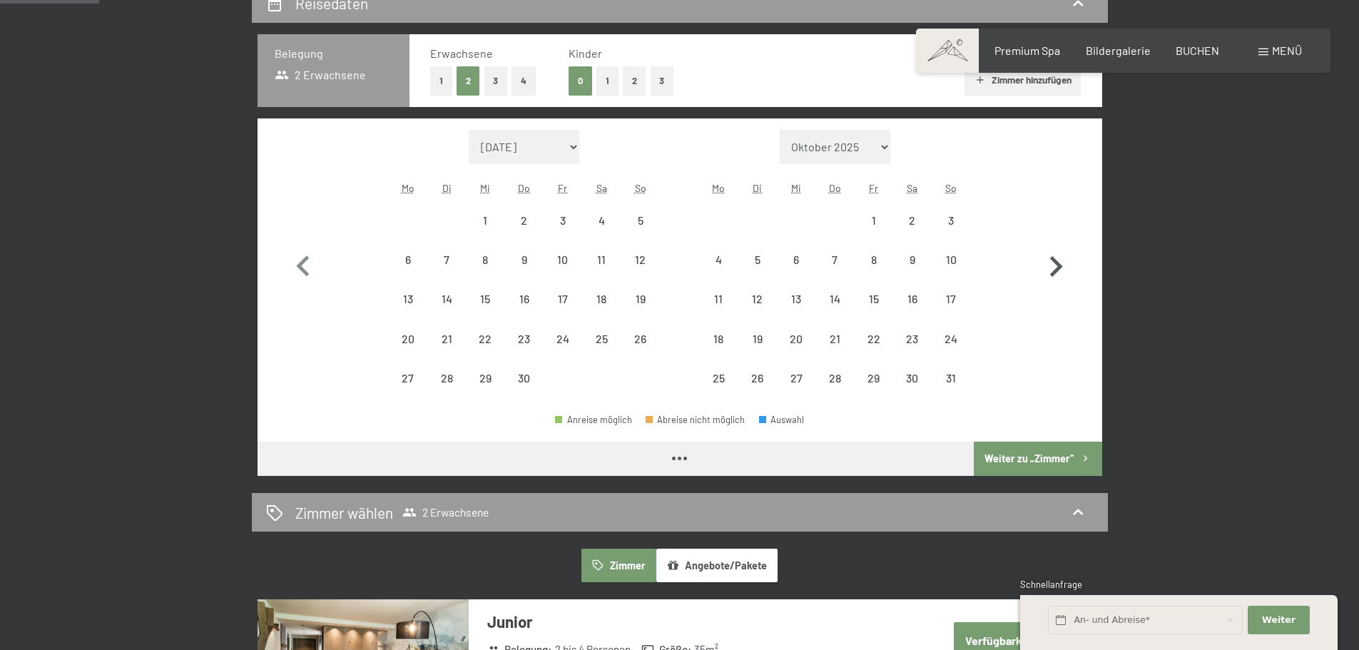
select select "[DATE]"
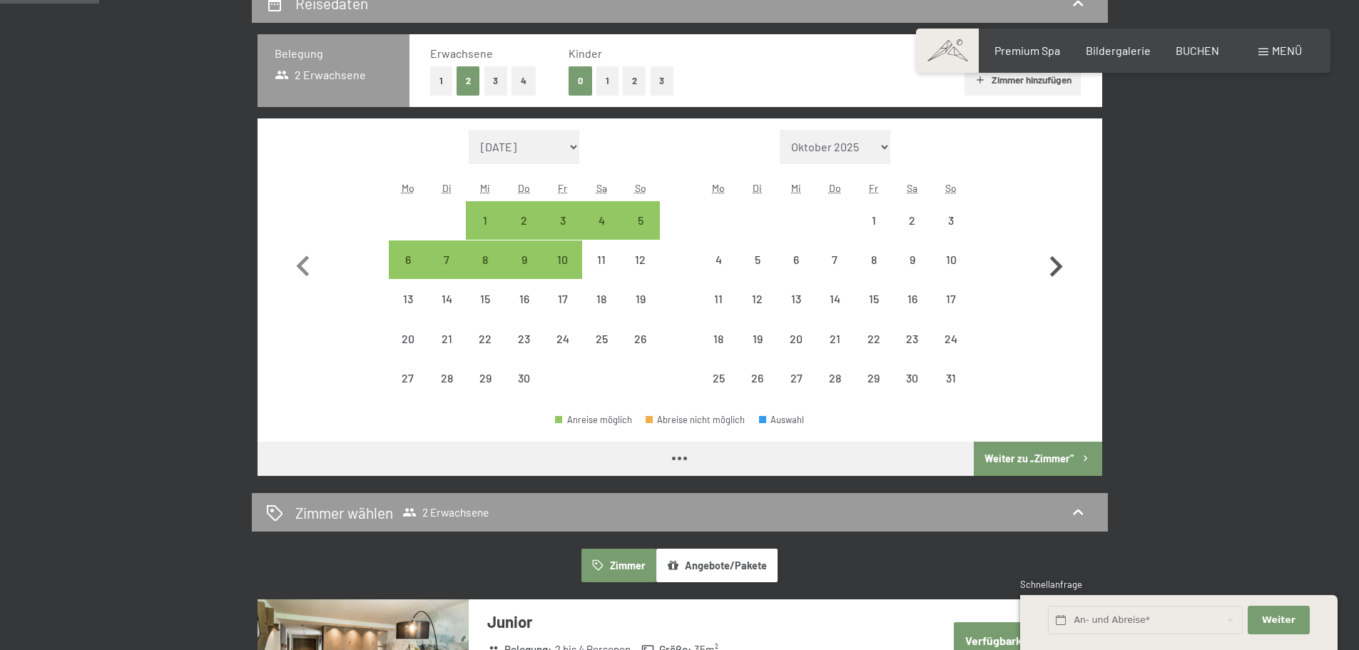
click at [1052, 263] on icon "button" at bounding box center [1055, 266] width 41 height 41
select select "[DATE]"
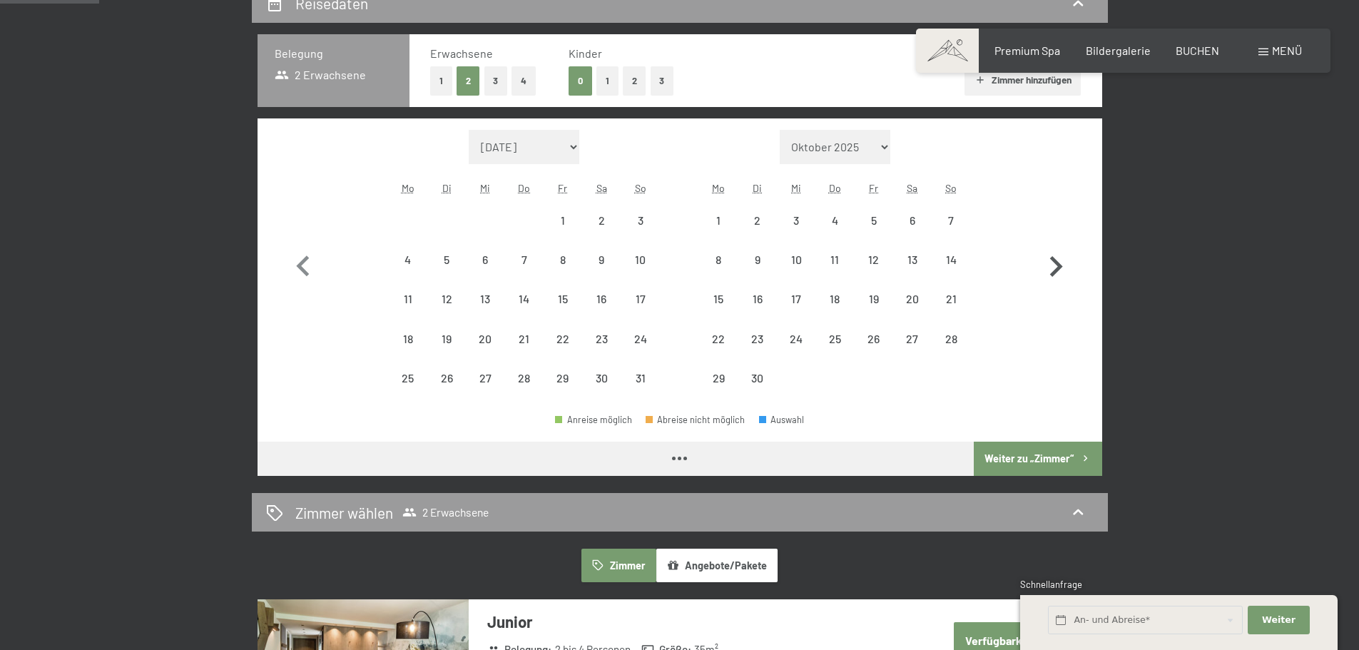
select select "[DATE]"
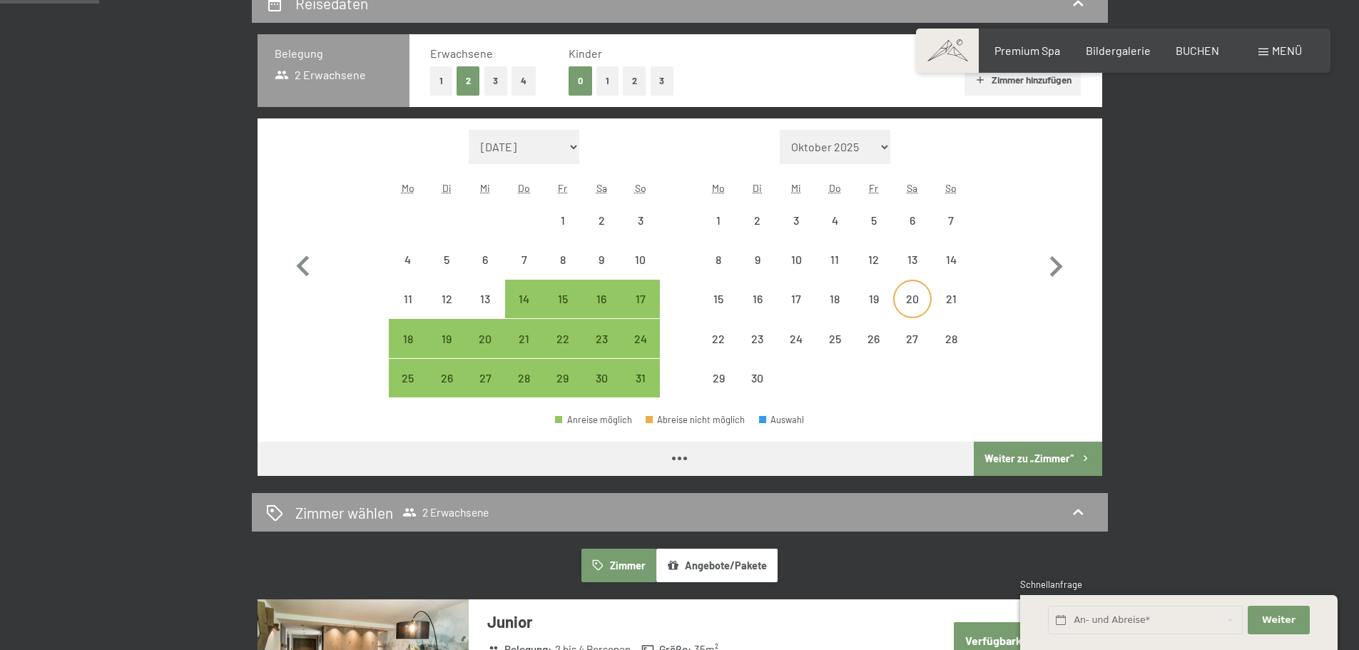
select select "[DATE]"
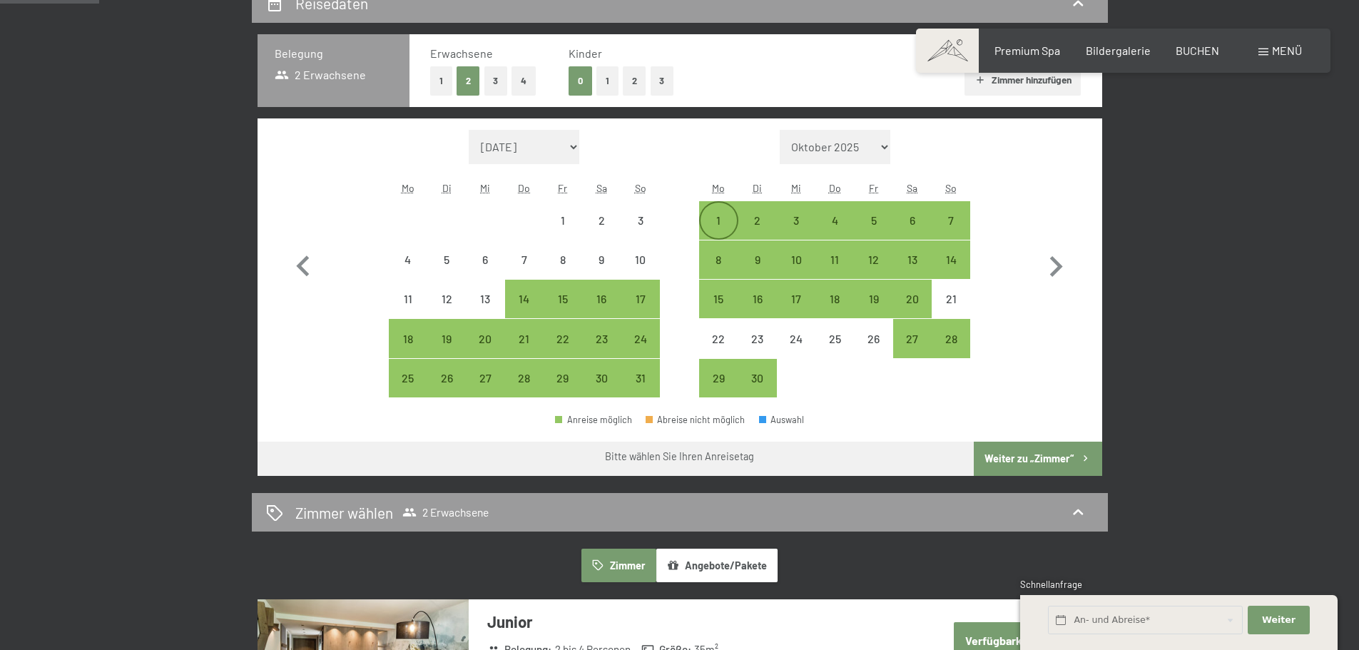
click at [724, 220] on div "1" at bounding box center [719, 233] width 36 height 36
select select "[DATE]"
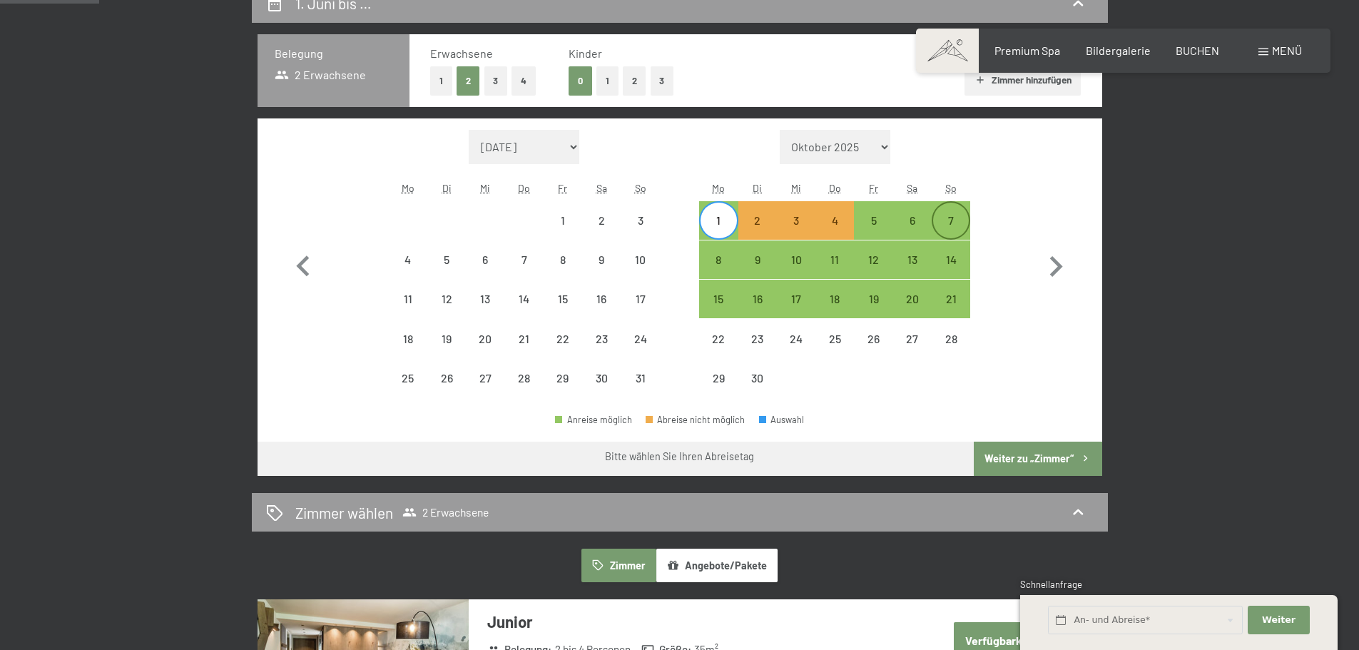
click at [953, 221] on div "7" at bounding box center [951, 233] width 36 height 36
select select "[DATE]"
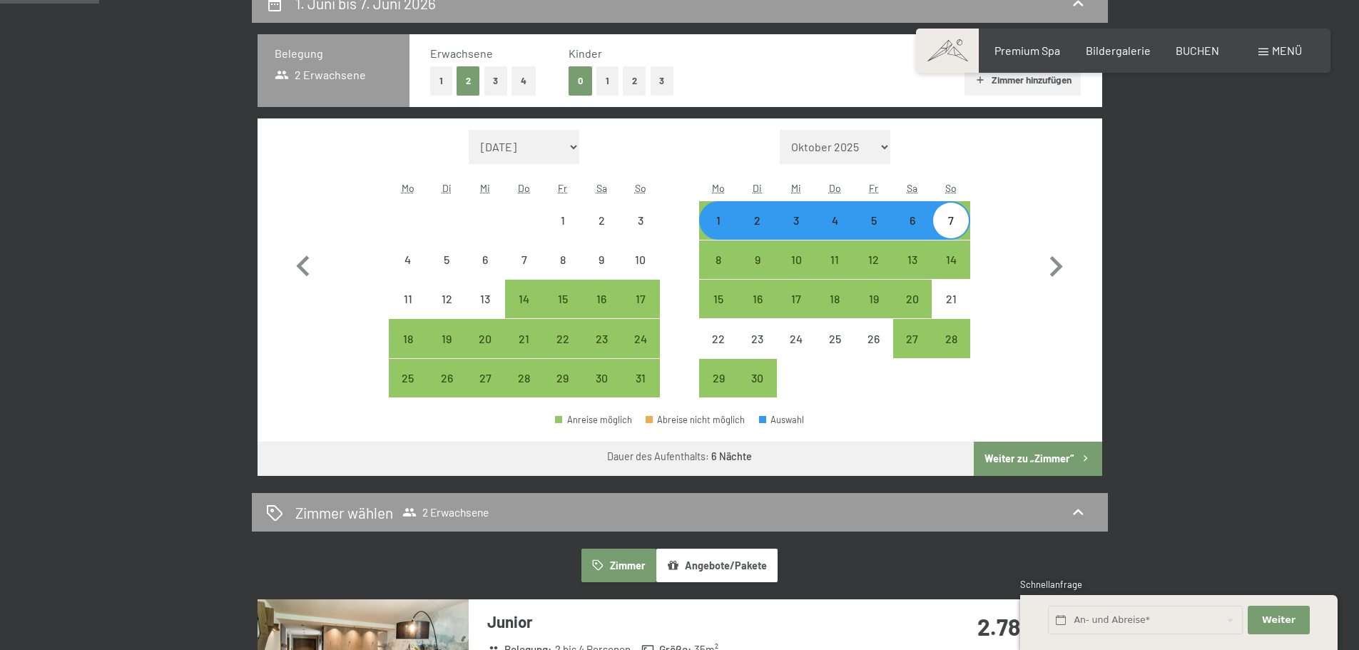
click at [1028, 459] on button "Weiter zu „Zimmer“" at bounding box center [1038, 459] width 128 height 34
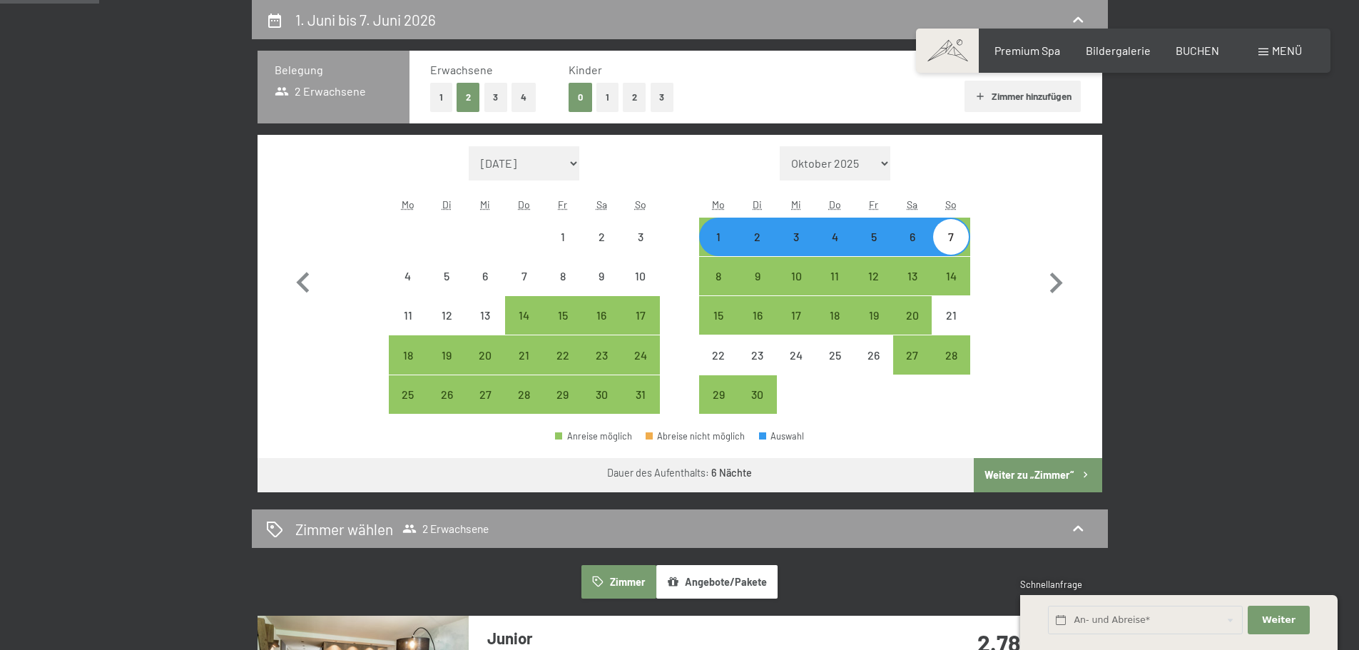
select select "[DATE]"
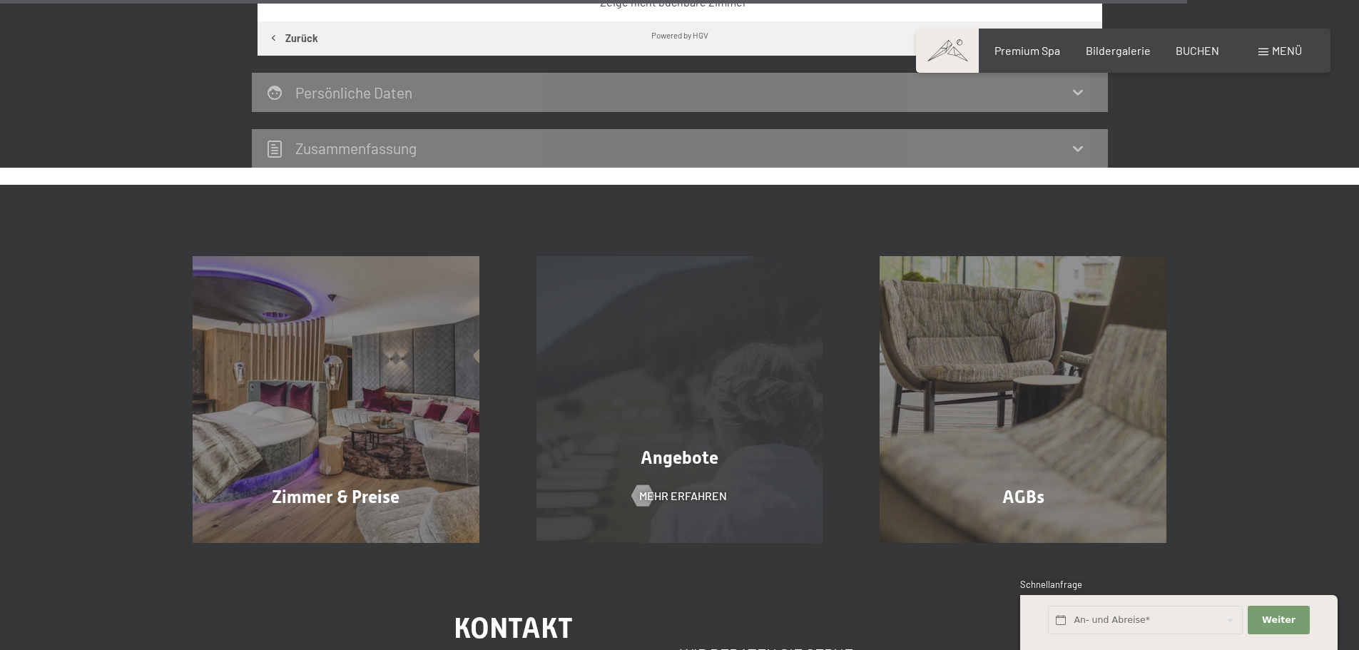
scroll to position [3765, 0]
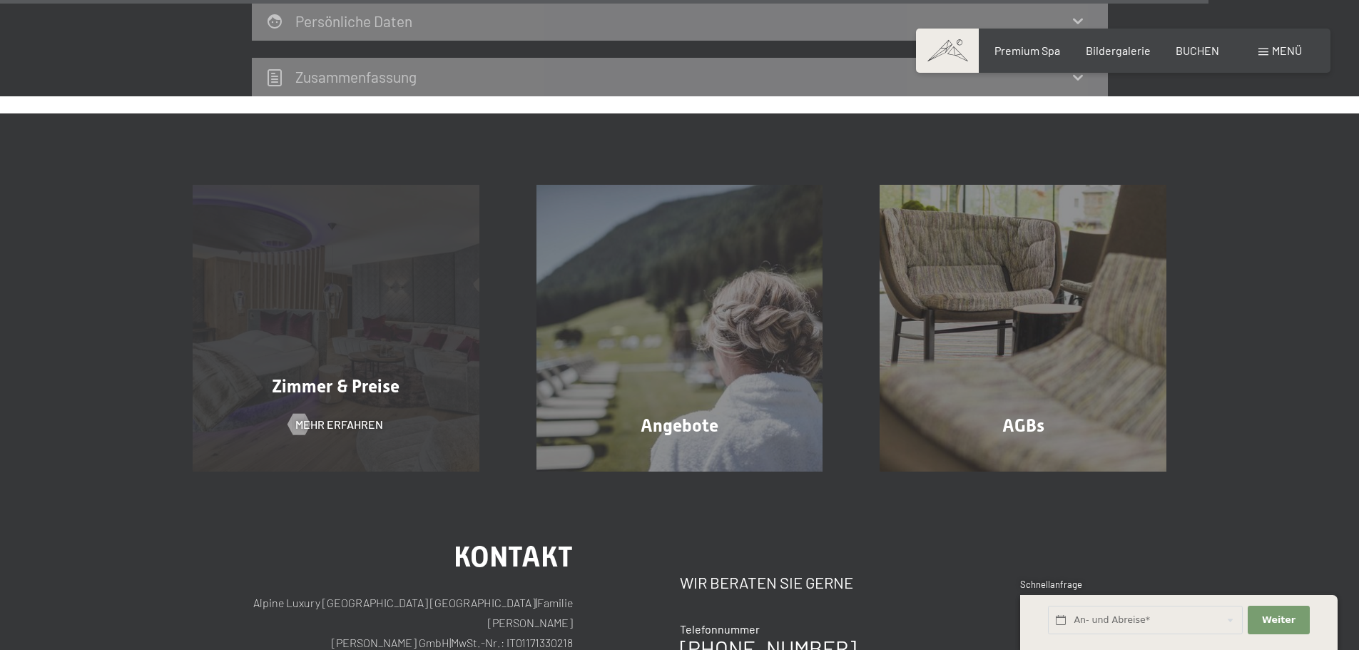
click at [377, 376] on span "Zimmer & Preise" at bounding box center [336, 386] width 128 height 21
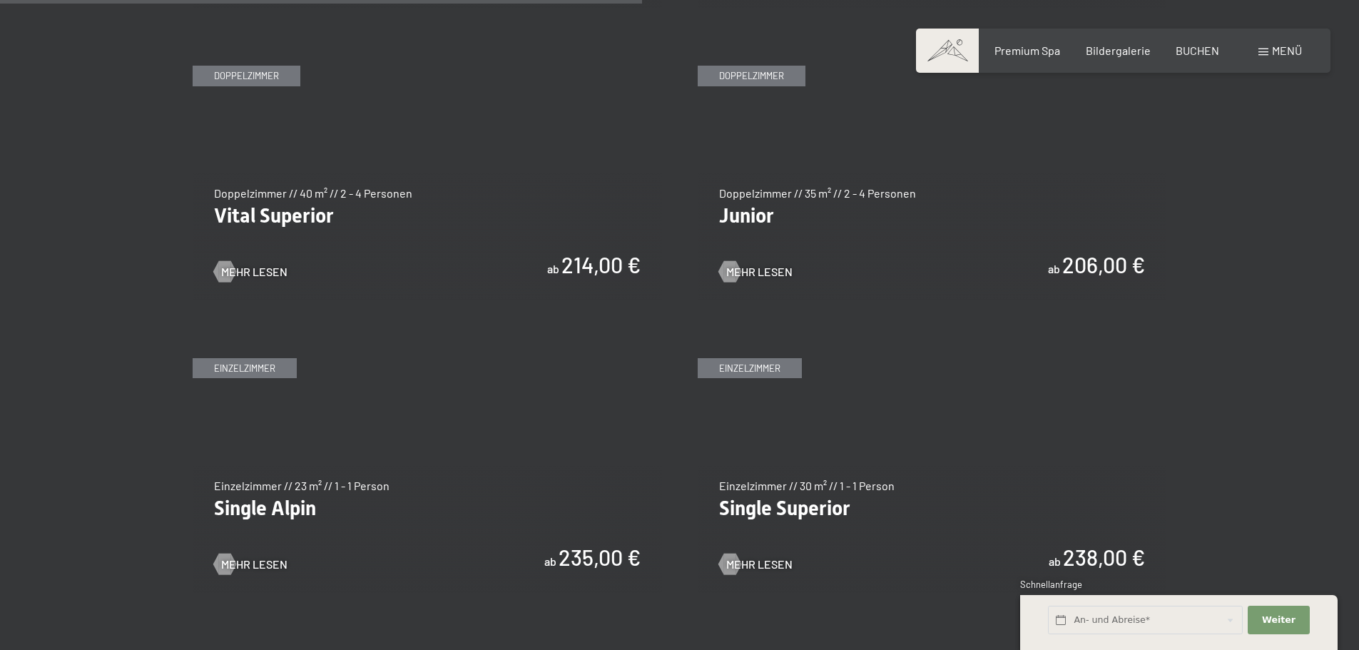
scroll to position [1998, 0]
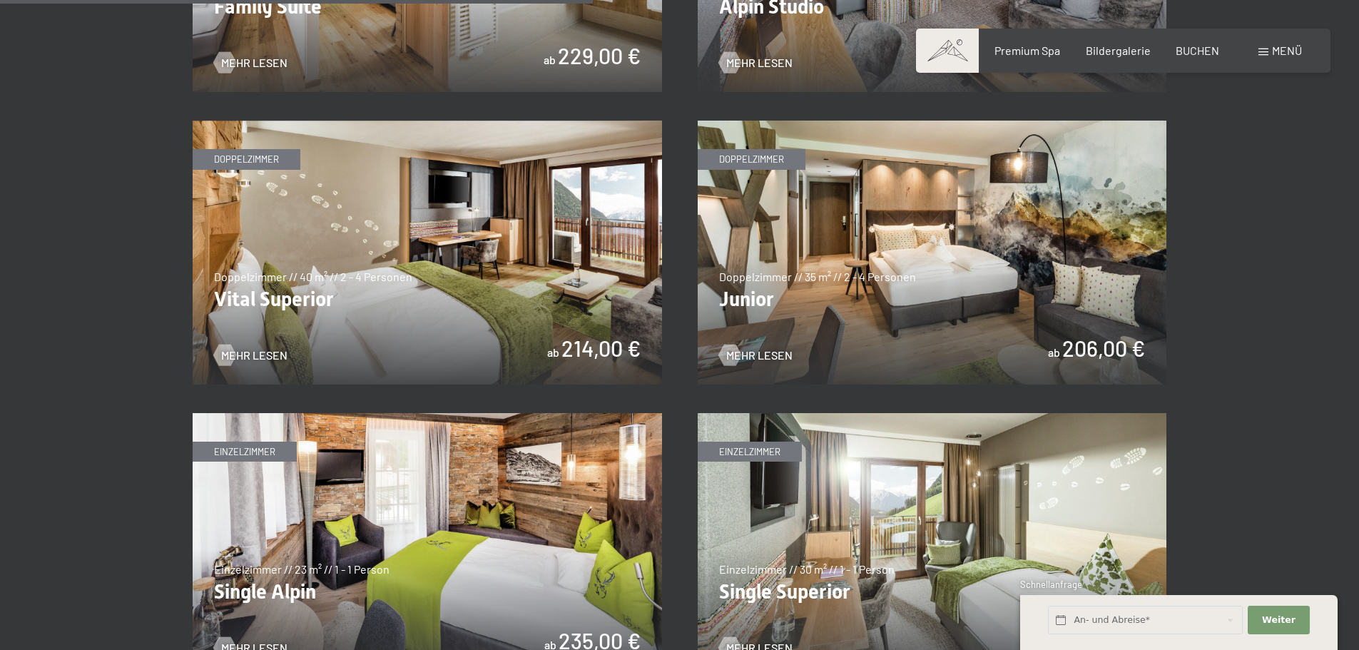
click at [1005, 329] on img at bounding box center [933, 253] width 470 height 264
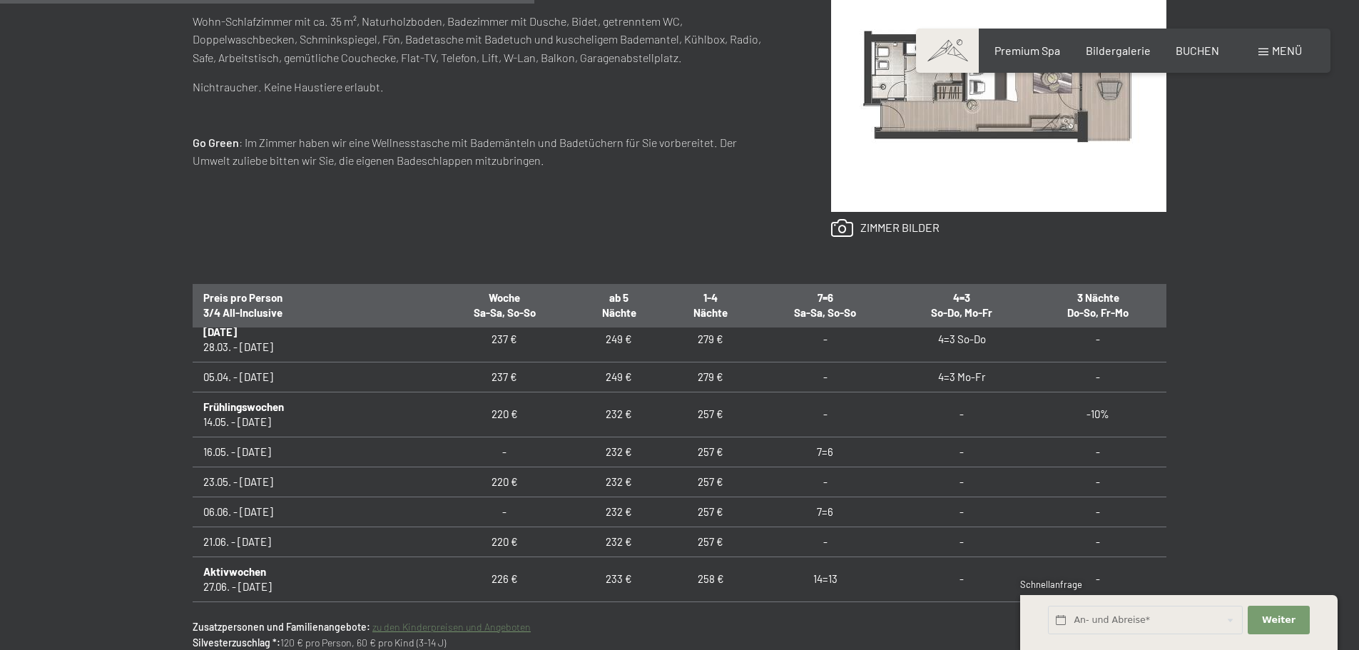
scroll to position [785, 0]
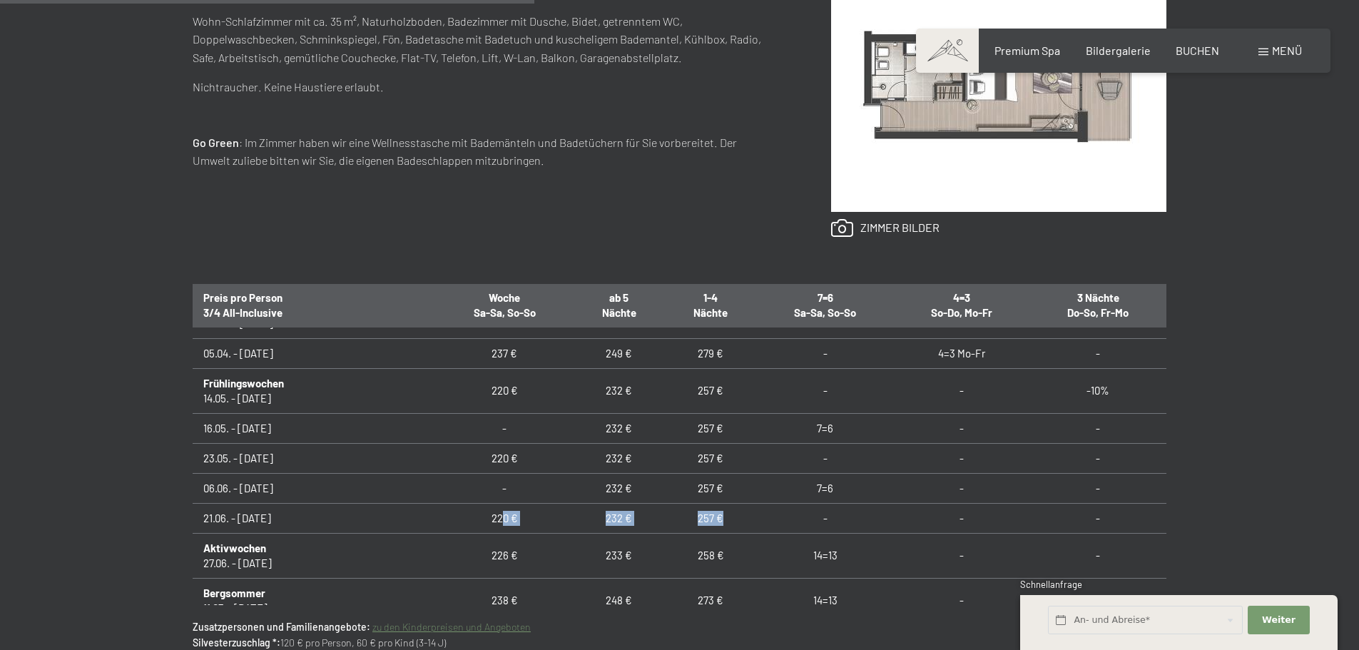
drag, startPoint x: 447, startPoint y: 520, endPoint x: 720, endPoint y: 521, distance: 273.3
click at [720, 521] on tr "21.06. - 27.06.26 220 € 232 € 257 € - - -" at bounding box center [680, 518] width 974 height 30
drag, startPoint x: 788, startPoint y: 489, endPoint x: 813, endPoint y: 491, distance: 25.0
click at [813, 491] on td "7=6" at bounding box center [825, 488] width 138 height 30
drag, startPoint x: 213, startPoint y: 516, endPoint x: 524, endPoint y: 524, distance: 311.9
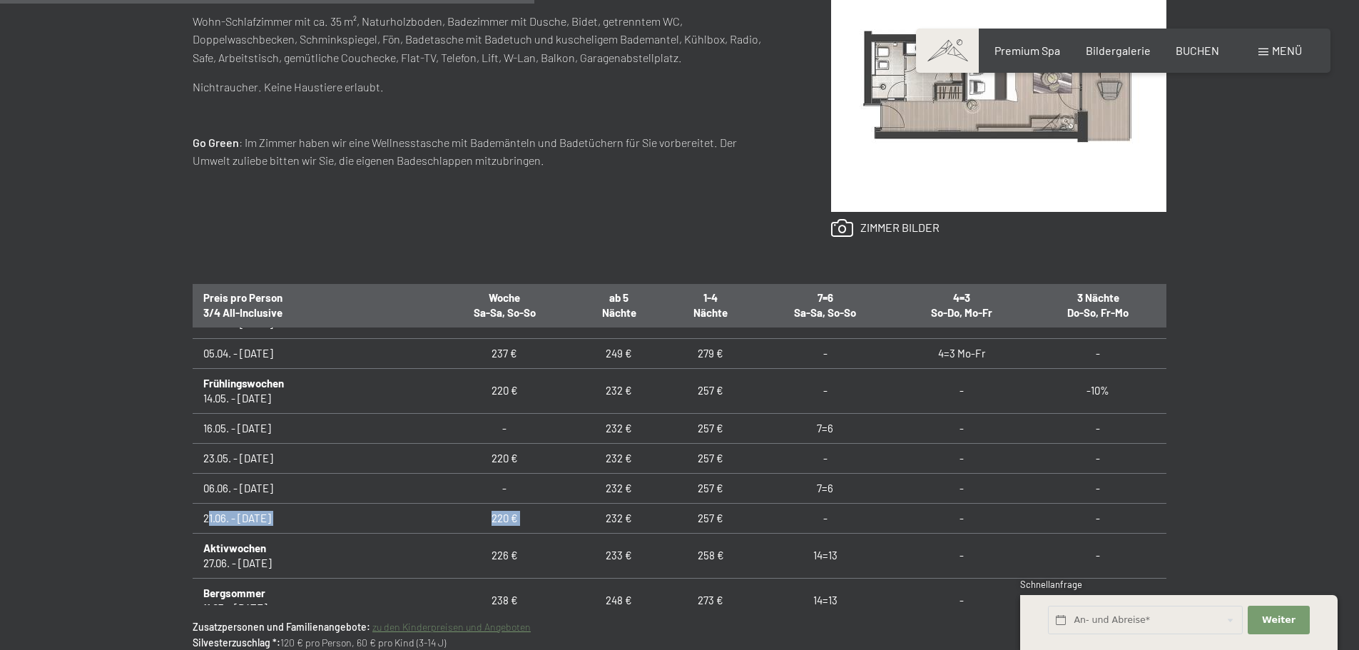
click at [524, 524] on tr "21.06. - 27.06.26 220 € 232 € 257 € - - -" at bounding box center [680, 518] width 974 height 30
drag, startPoint x: 235, startPoint y: 484, endPoint x: 803, endPoint y: 481, distance: 568.7
click at [803, 481] on tr "06.06. - 21.06.26 - 232 € 257 € 7=6 - -" at bounding box center [680, 488] width 974 height 30
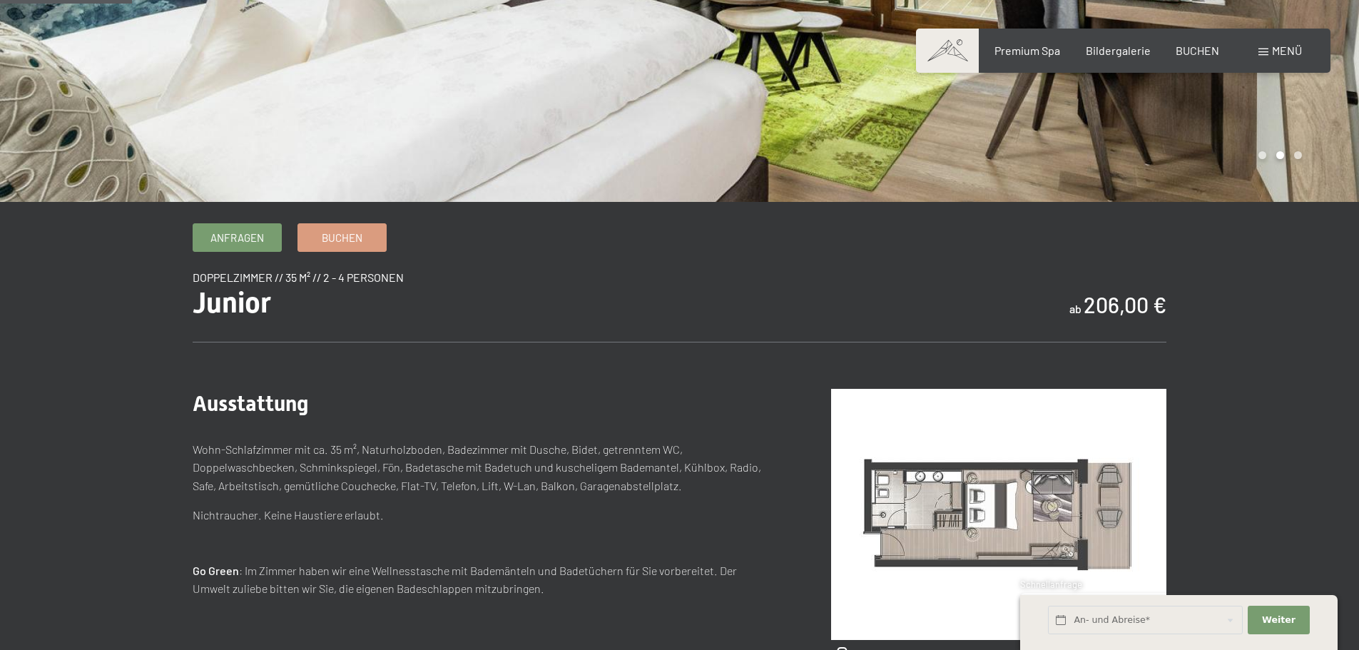
scroll to position [0, 0]
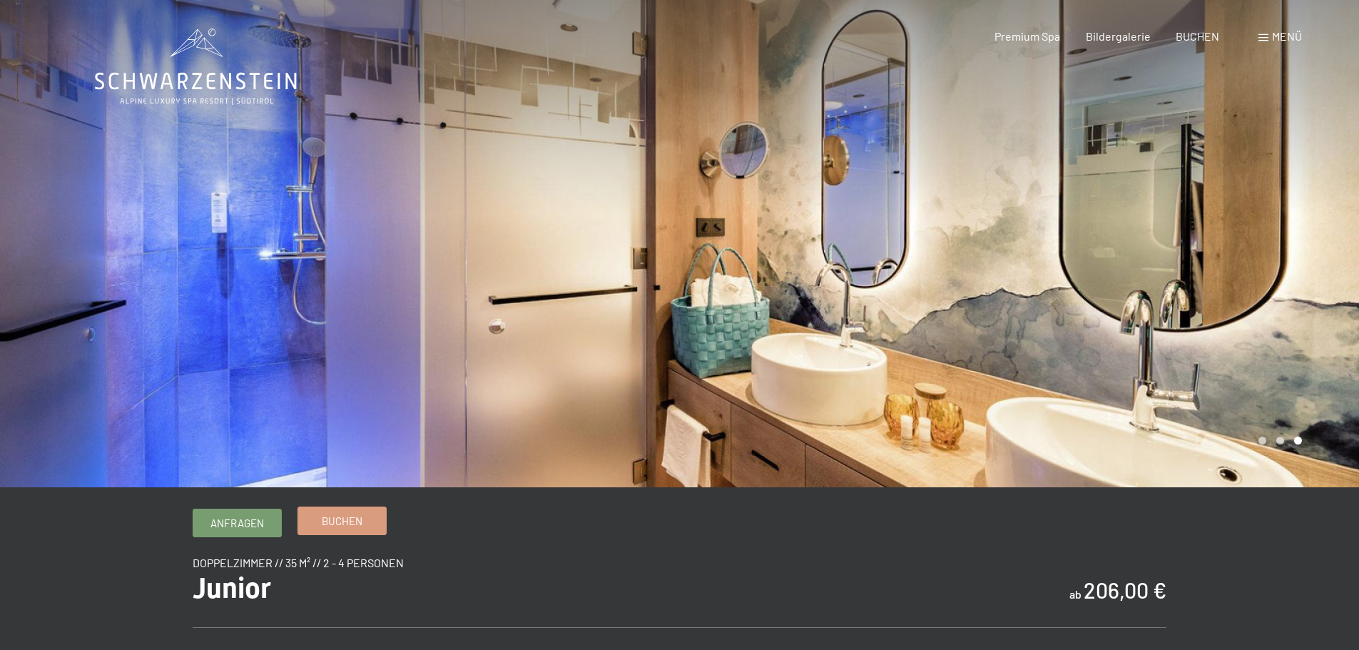
click at [343, 518] on span "Buchen" at bounding box center [342, 521] width 41 height 15
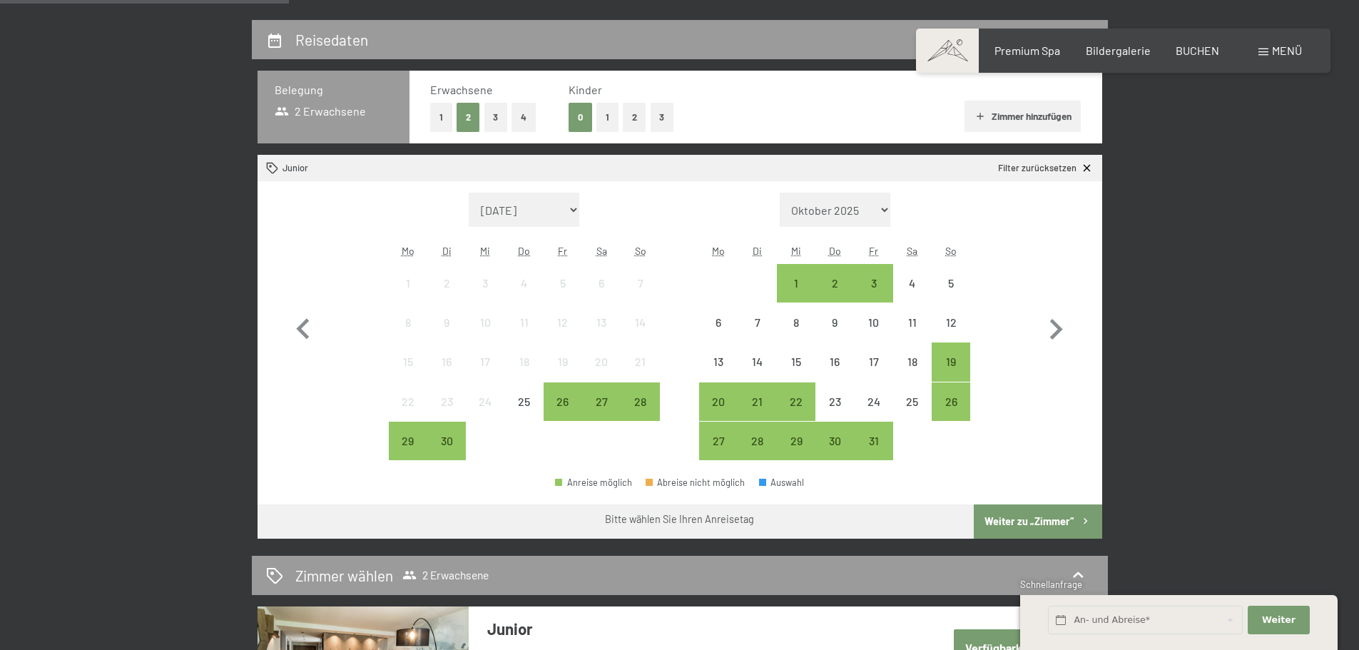
scroll to position [357, 0]
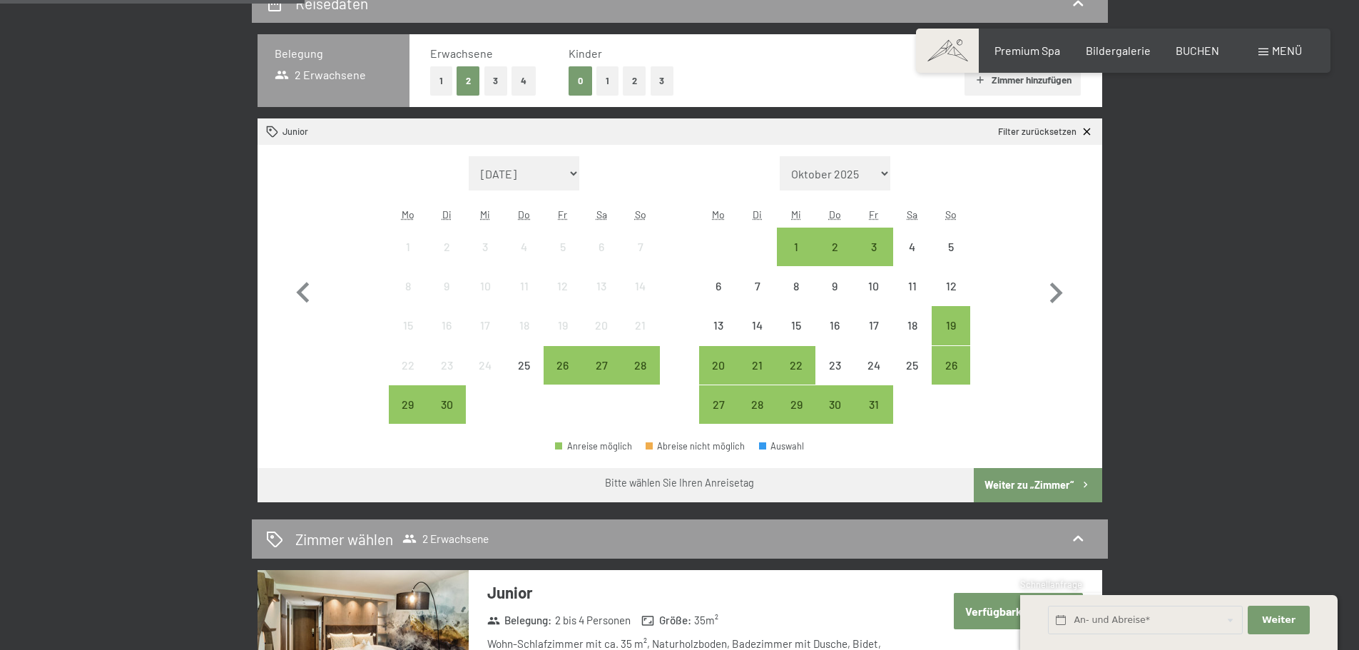
click at [611, 82] on button "1" at bounding box center [608, 80] width 22 height 29
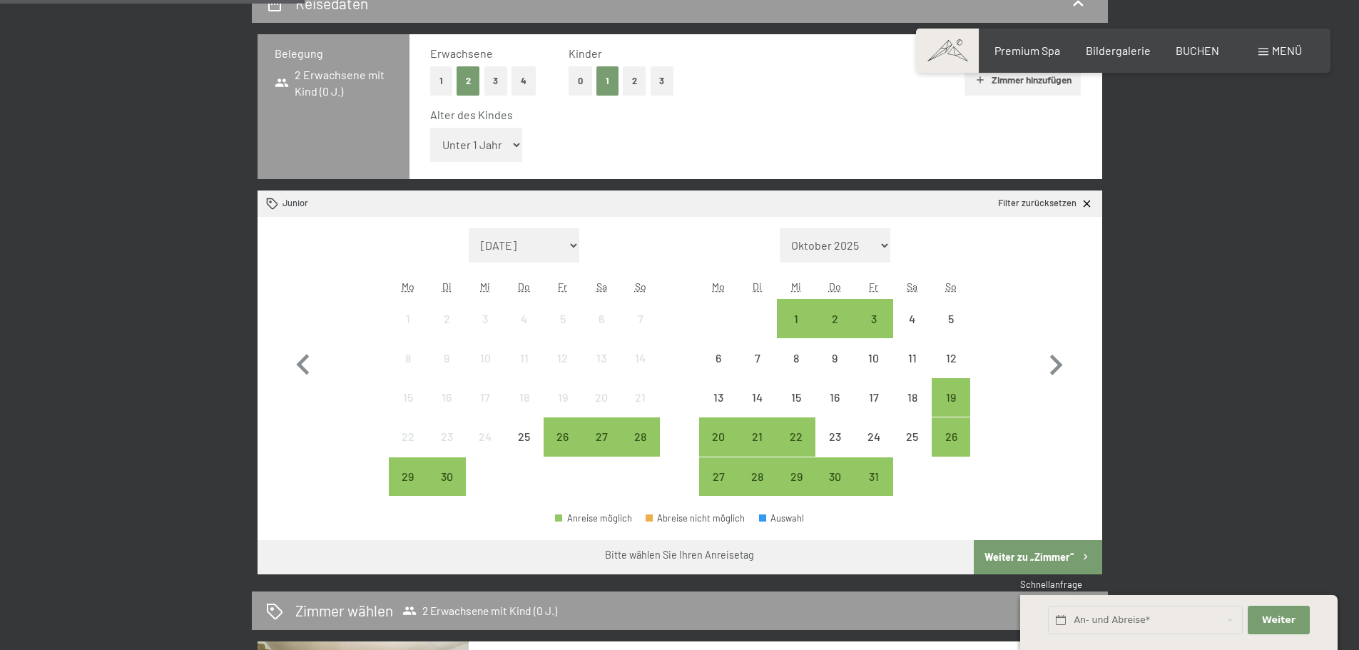
click at [495, 150] on select "Unter 1 Jahr 1 Jahr 2 Jahre 3 Jahre 4 Jahre 5 Jahre 6 Jahre 7 Jahre 8 Jahre 9 J…" at bounding box center [476, 145] width 93 height 34
select select "6"
click at [430, 128] on select "Unter 1 Jahr 1 Jahr 2 Jahre 3 Jahre 4 Jahre 5 Jahre 6 Jahre 7 Jahre 8 Jahre 9 J…" at bounding box center [476, 145] width 93 height 34
click at [1052, 367] on icon "button" at bounding box center [1055, 365] width 41 height 41
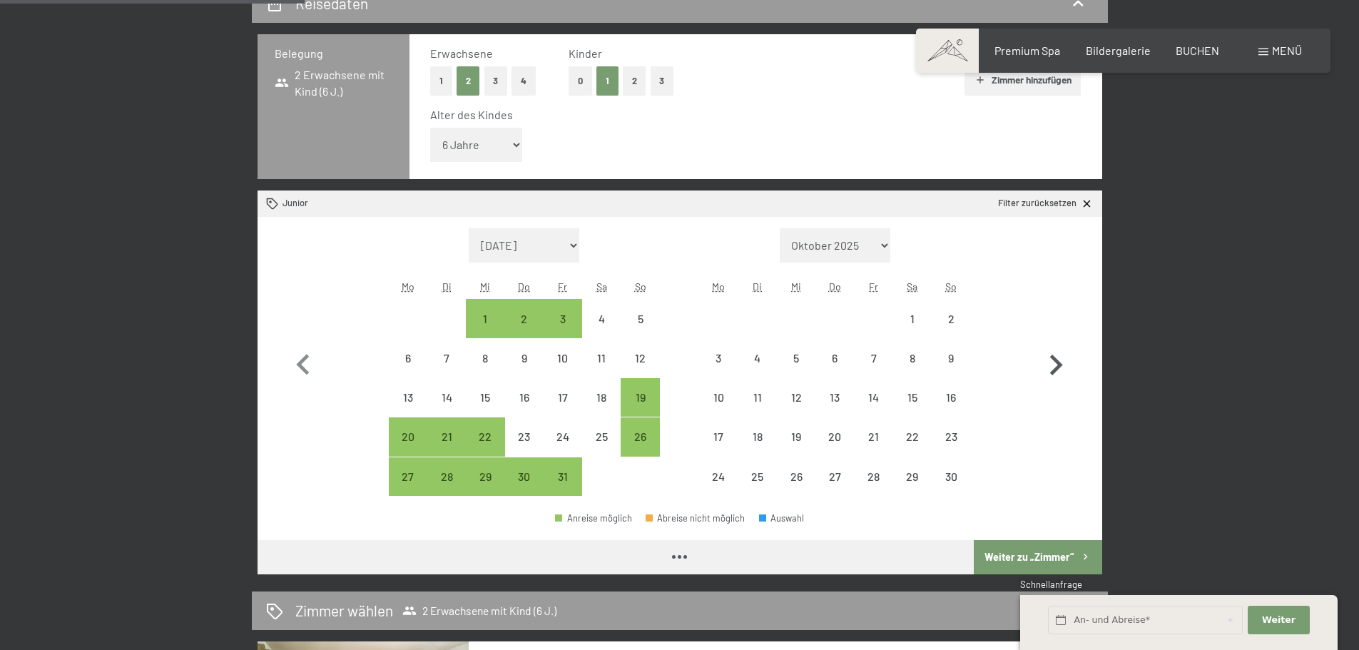
click at [1052, 367] on icon "button" at bounding box center [1055, 365] width 41 height 41
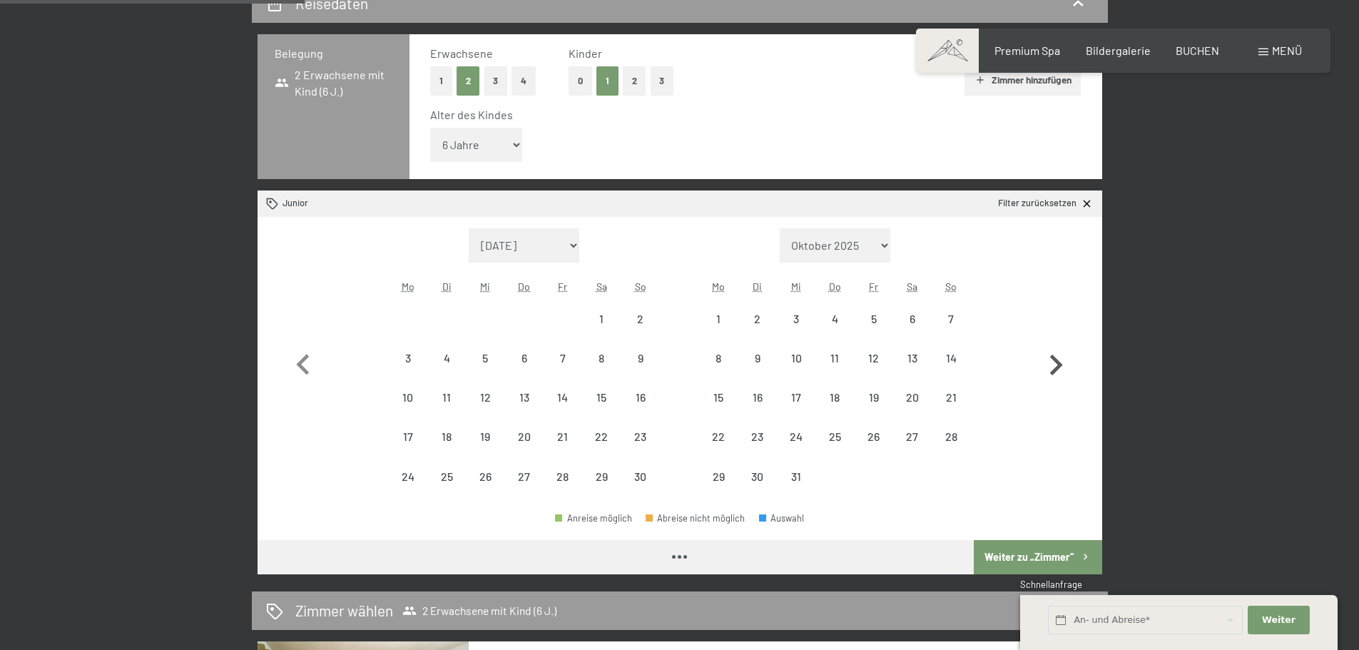
click at [1052, 367] on icon "button" at bounding box center [1055, 365] width 41 height 41
select select "[DATE]"
click at [1052, 367] on icon "button" at bounding box center [1055, 365] width 41 height 41
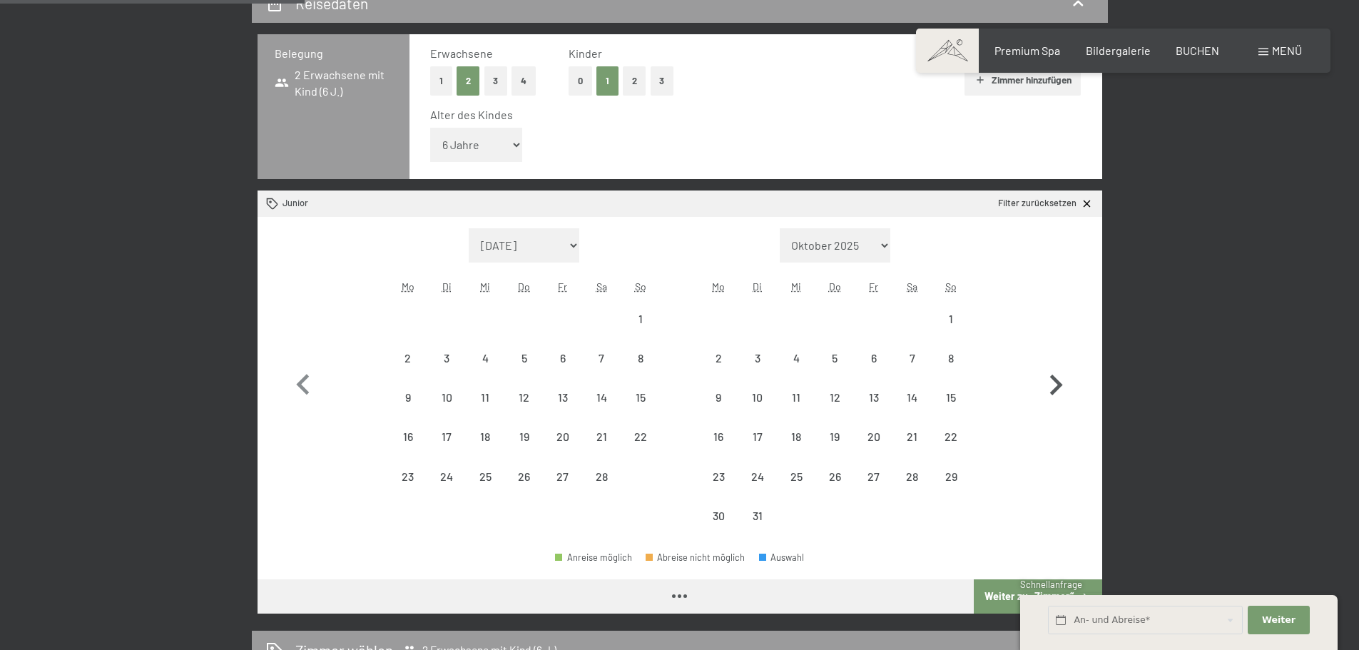
click at [1052, 367] on icon "button" at bounding box center [1055, 385] width 41 height 41
select select "[DATE]"
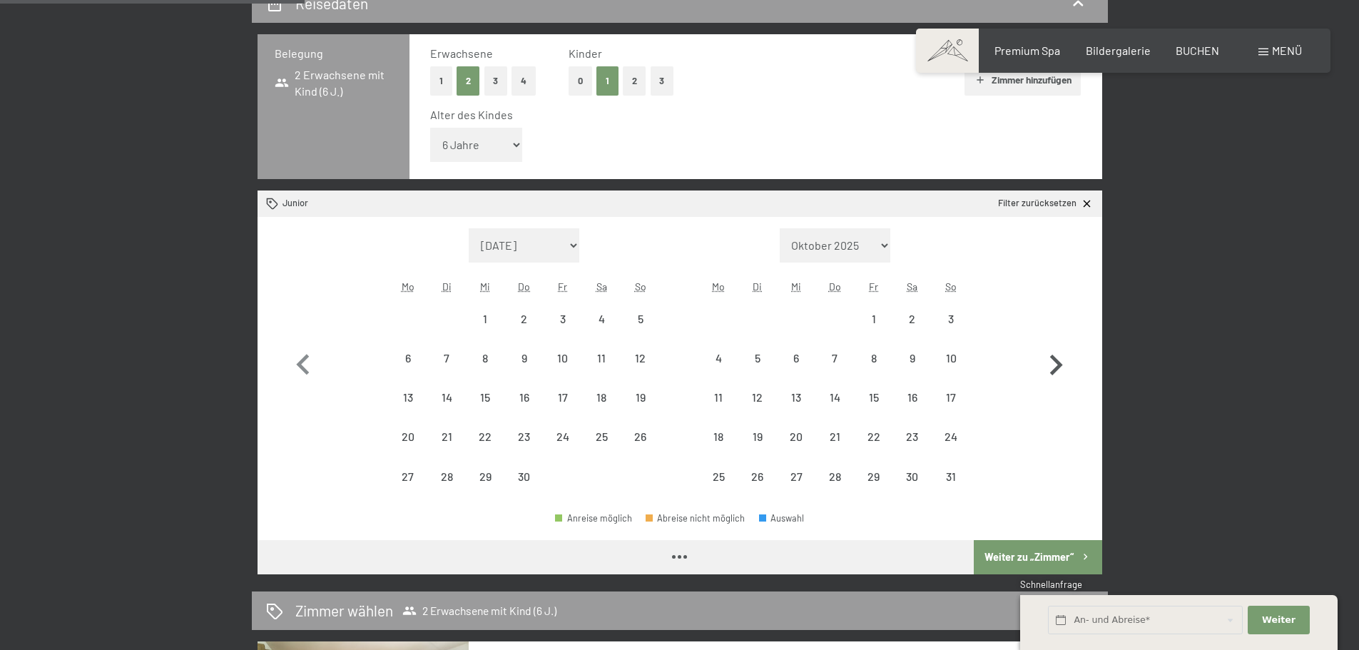
select select "[DATE]"
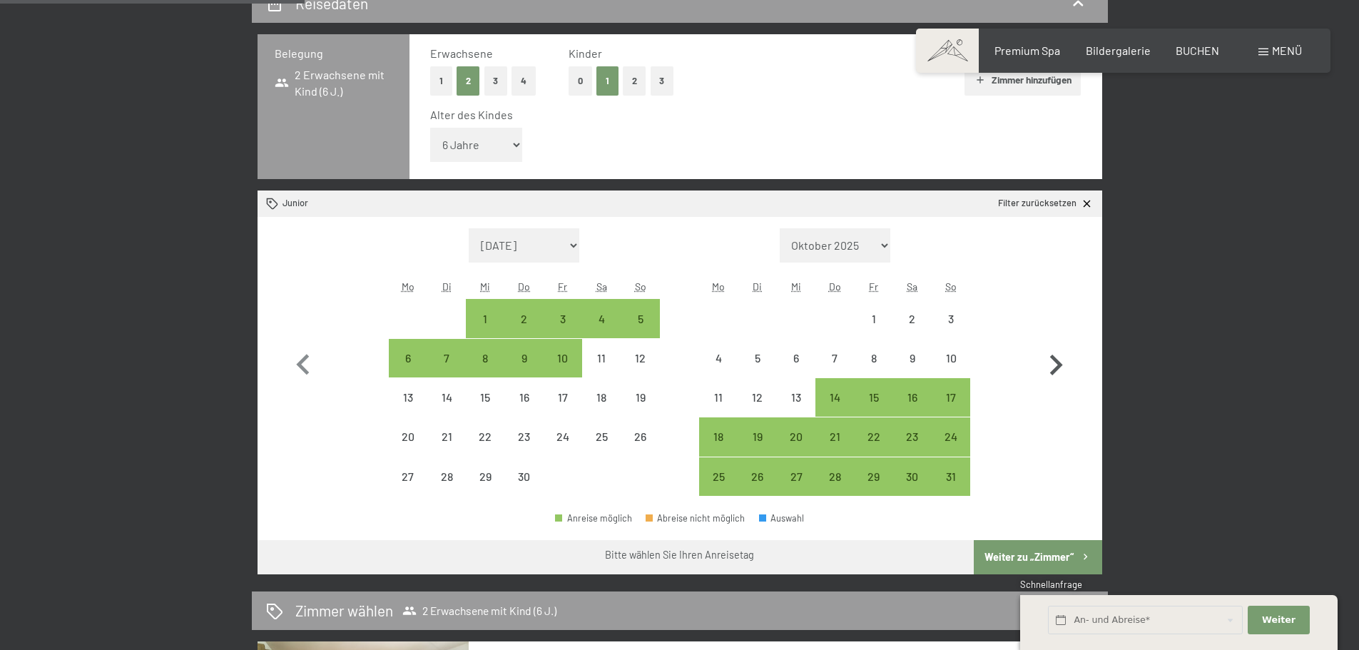
click at [1051, 367] on icon "button" at bounding box center [1055, 365] width 41 height 41
select select "[DATE]"
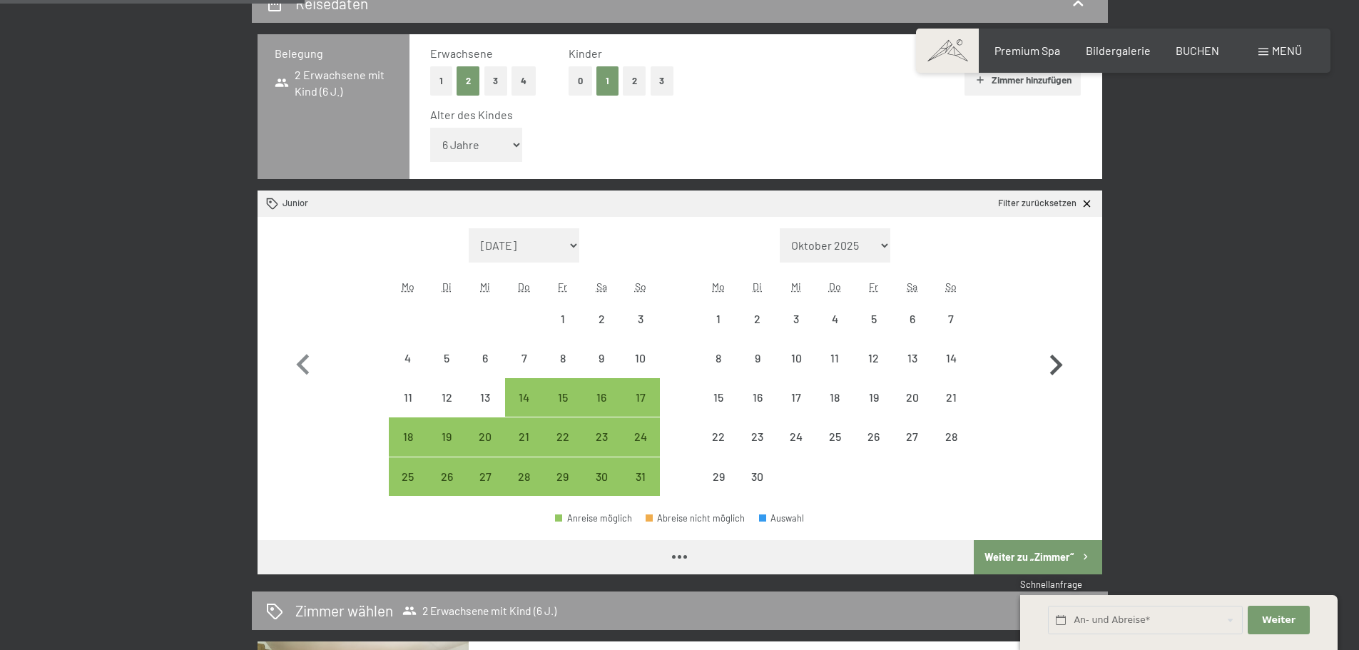
select select "[DATE]"
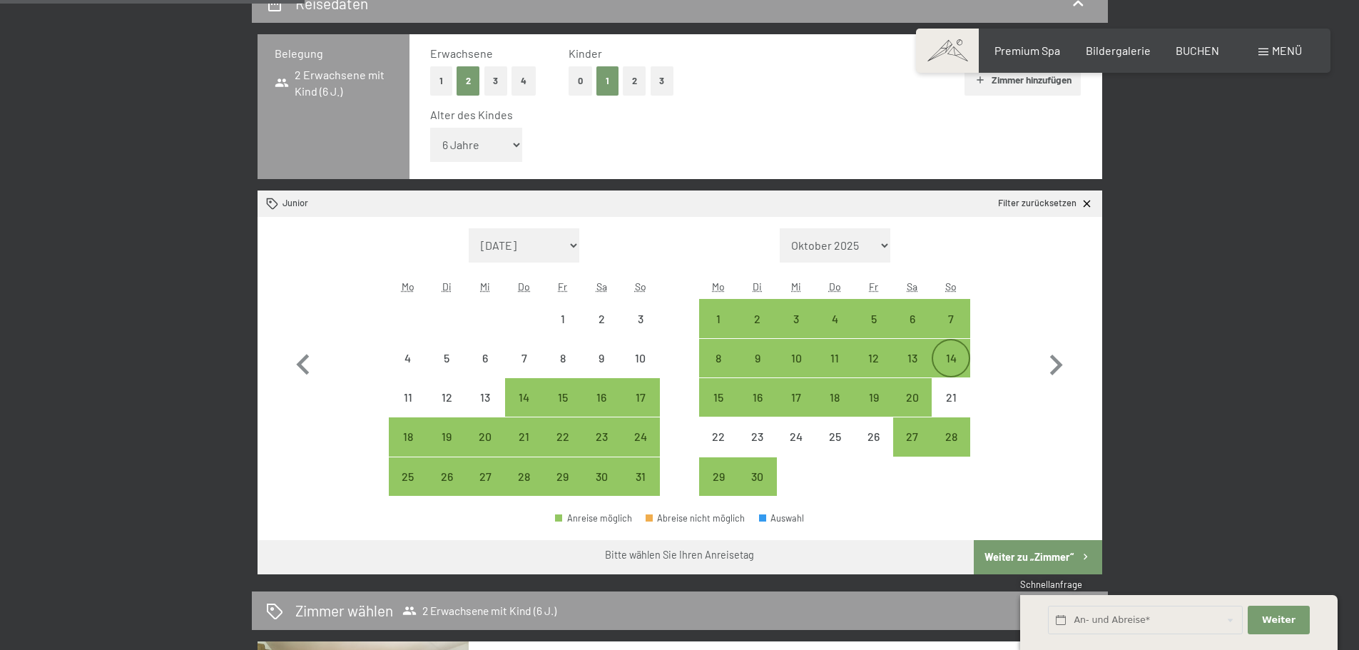
click at [960, 354] on div "14" at bounding box center [951, 370] width 36 height 36
select select "[DATE]"
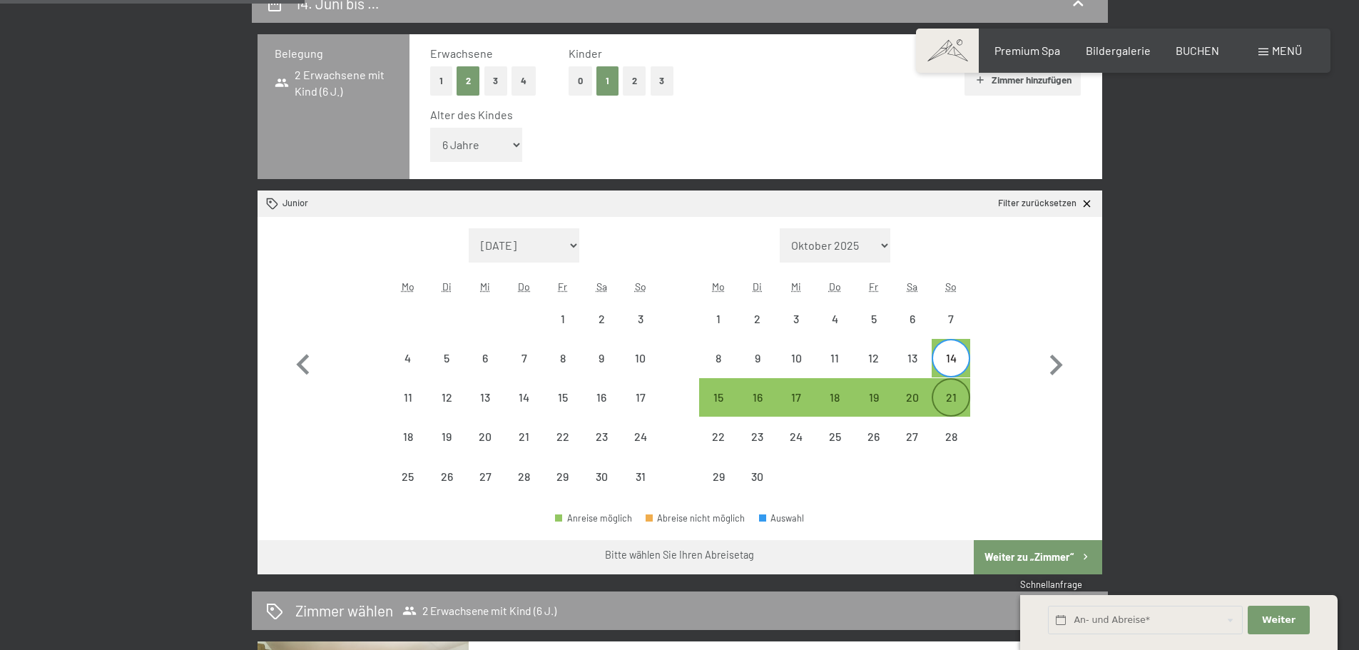
click at [952, 397] on div "21" at bounding box center [951, 410] width 36 height 36
select select "[DATE]"
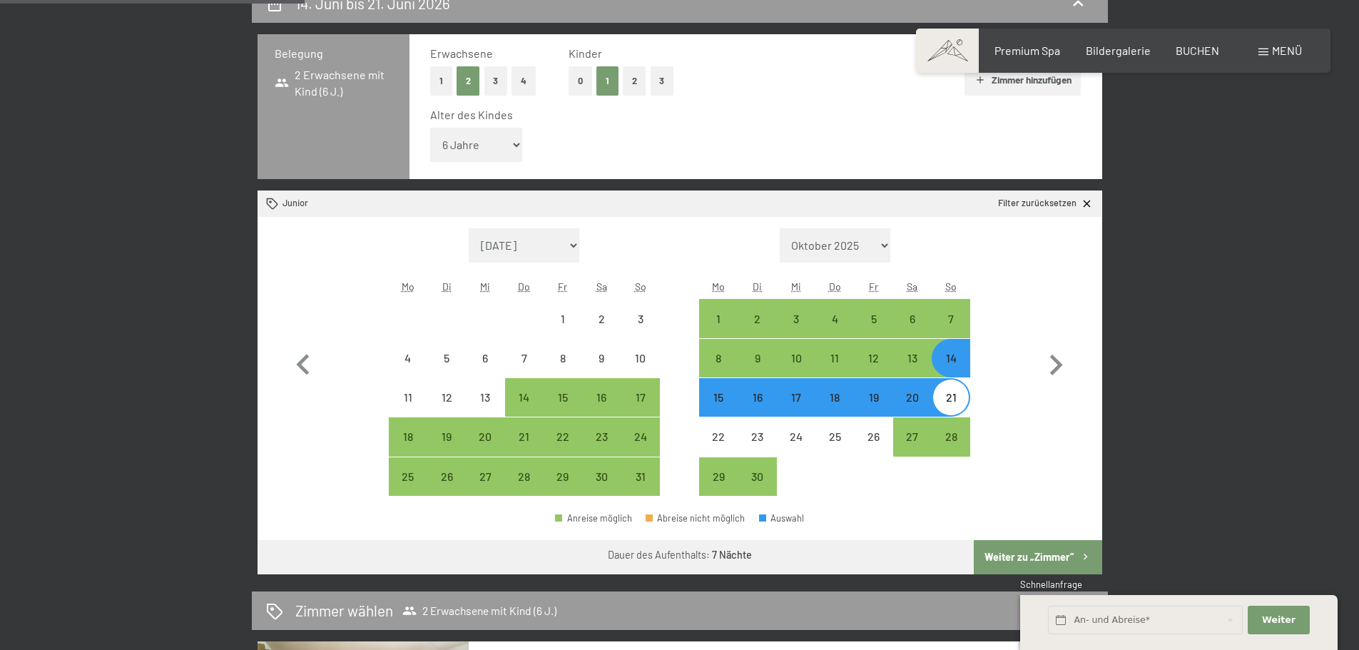
click at [1048, 549] on button "Weiter zu „Zimmer“" at bounding box center [1038, 557] width 128 height 34
select select "[DATE]"
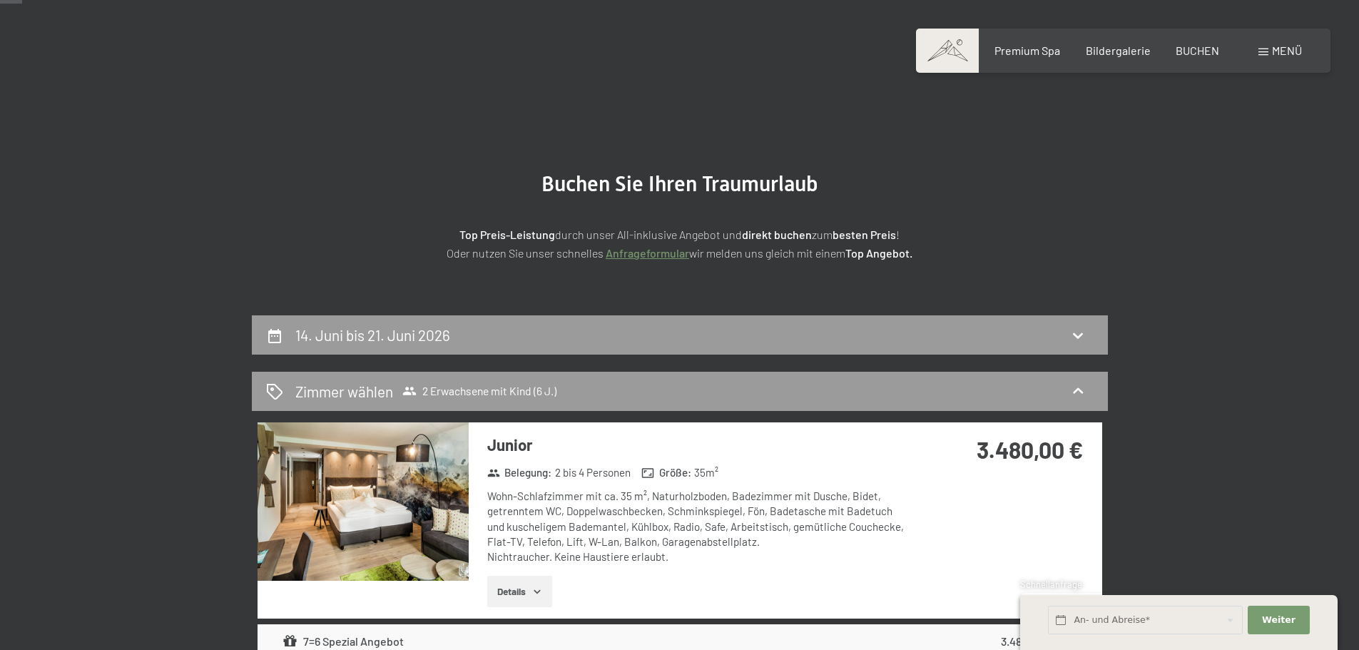
scroll to position [0, 0]
